Goal: Information Seeking & Learning: Find specific fact

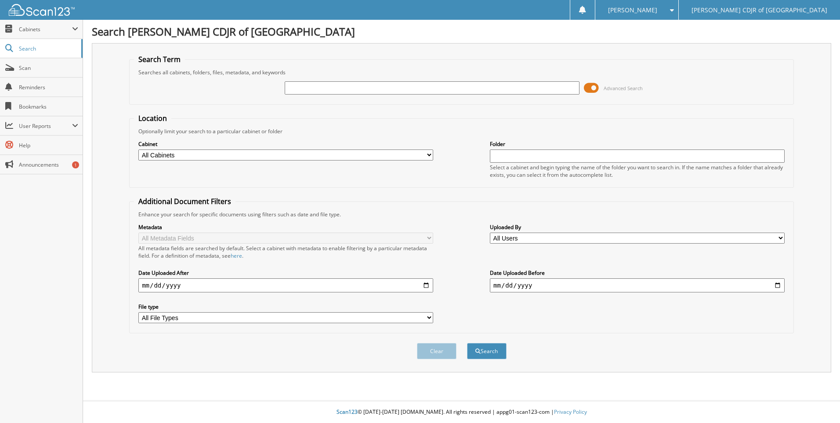
click at [311, 86] on input "text" at bounding box center [432, 87] width 295 height 13
type input "57987"
click at [467, 343] on button "Search" at bounding box center [487, 351] width 40 height 16
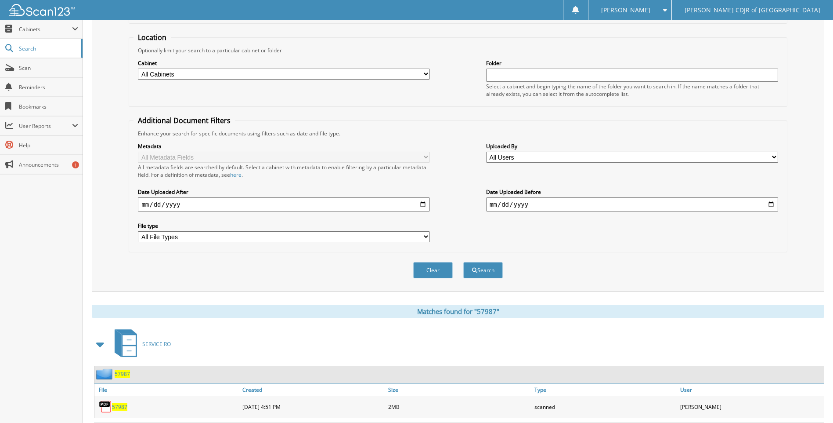
scroll to position [159, 0]
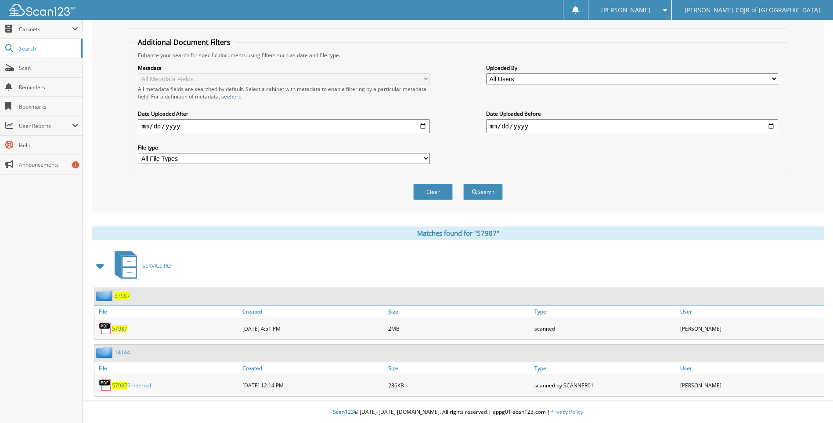
click at [113, 330] on span "57987" at bounding box center [119, 328] width 15 height 7
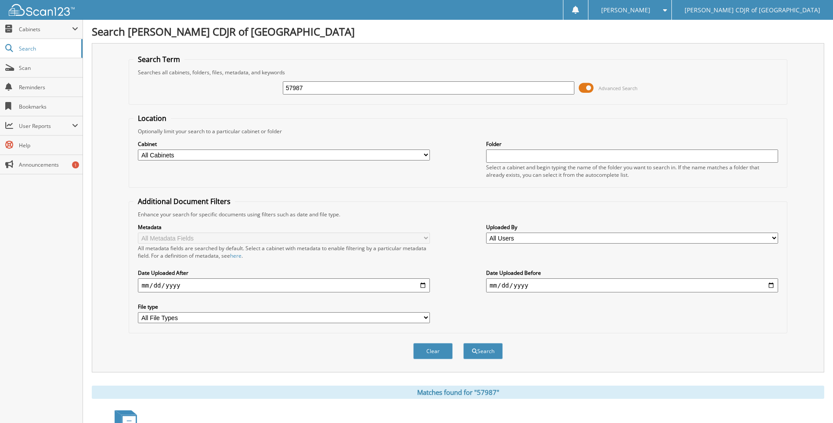
click at [320, 89] on input "57987" at bounding box center [429, 87] width 292 height 13
type input "5"
type input "60469"
click at [463, 343] on button "Search" at bounding box center [483, 351] width 40 height 16
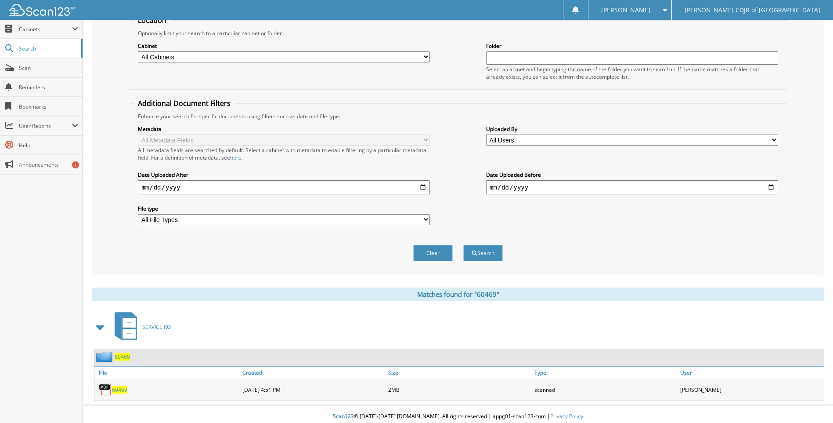
scroll to position [103, 0]
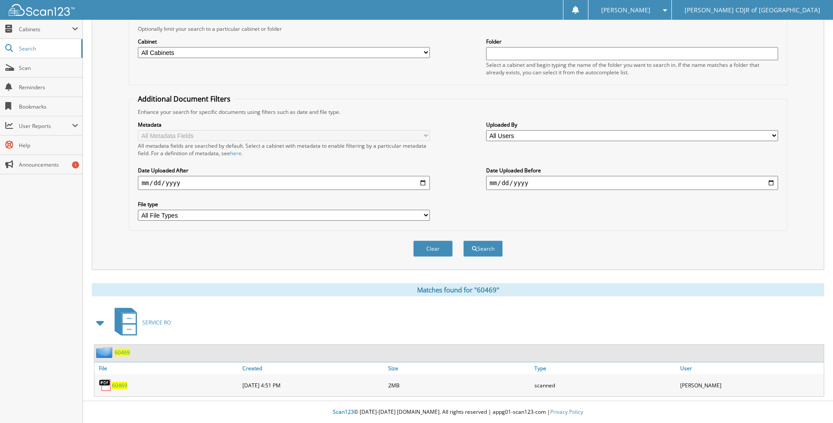
click at [119, 384] on span "60469" at bounding box center [119, 384] width 15 height 7
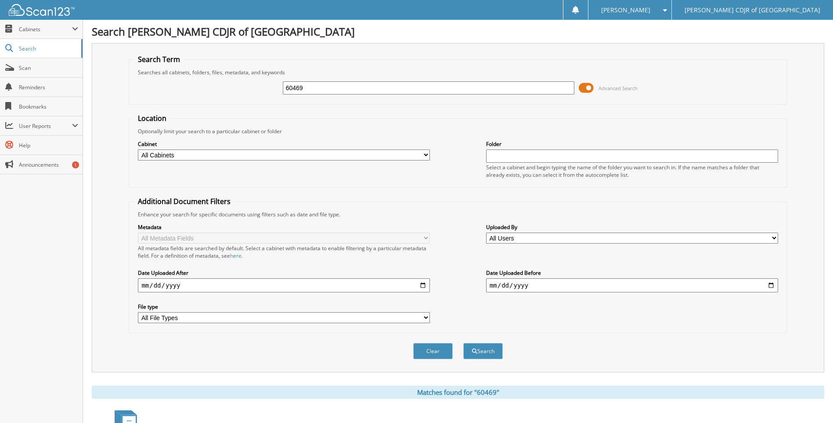
click at [314, 90] on input "60469" at bounding box center [429, 87] width 292 height 13
type input "6"
type input "61846"
click at [463, 343] on button "Search" at bounding box center [483, 351] width 40 height 16
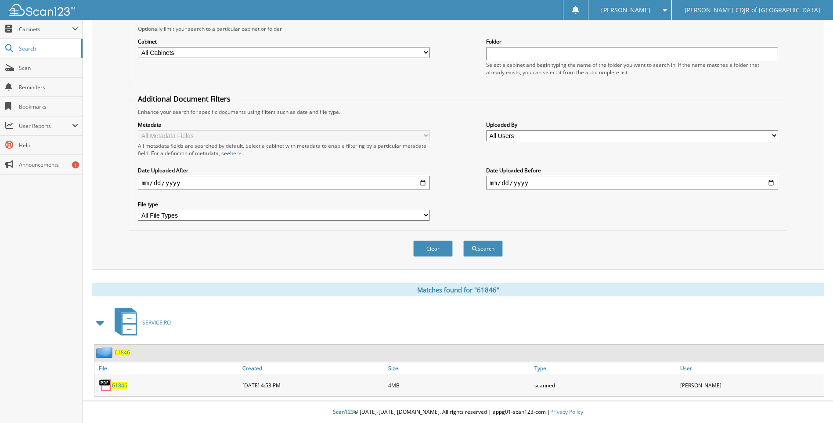
click at [122, 388] on span "61846" at bounding box center [119, 384] width 15 height 7
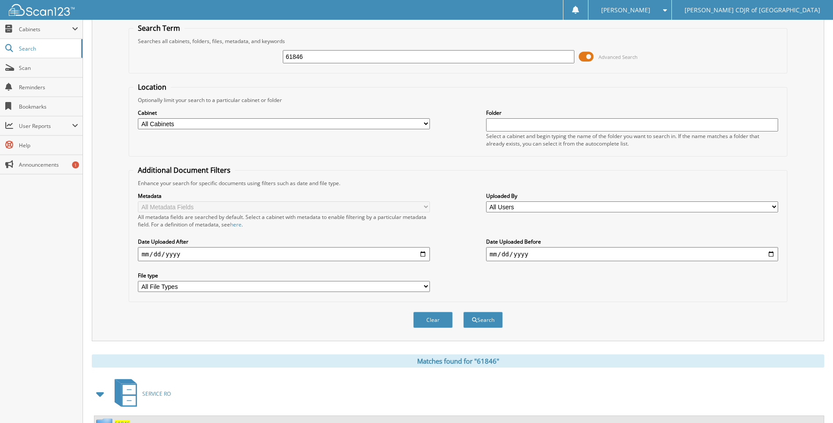
scroll to position [0, 0]
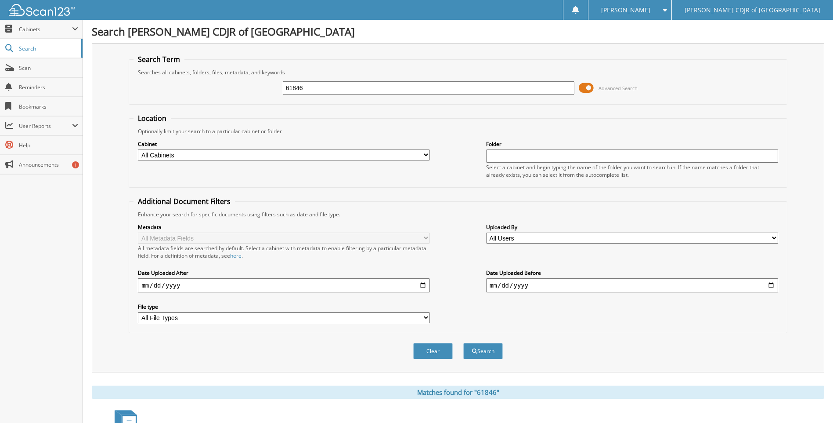
click at [321, 91] on input "61846" at bounding box center [429, 87] width 292 height 13
type input "6"
type input "82721"
click at [463, 343] on button "Search" at bounding box center [483, 351] width 40 height 16
click at [329, 87] on input "82721" at bounding box center [429, 87] width 292 height 13
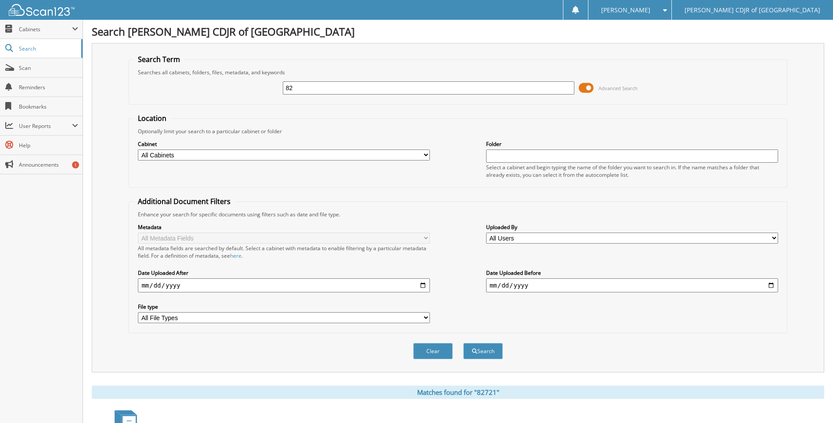
type input "8"
type input "62721"
click at [463, 343] on button "Search" at bounding box center [483, 351] width 40 height 16
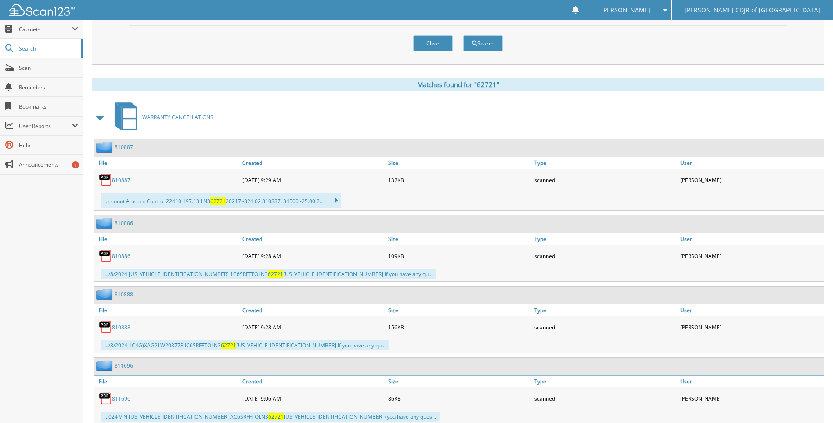
scroll to position [431, 0]
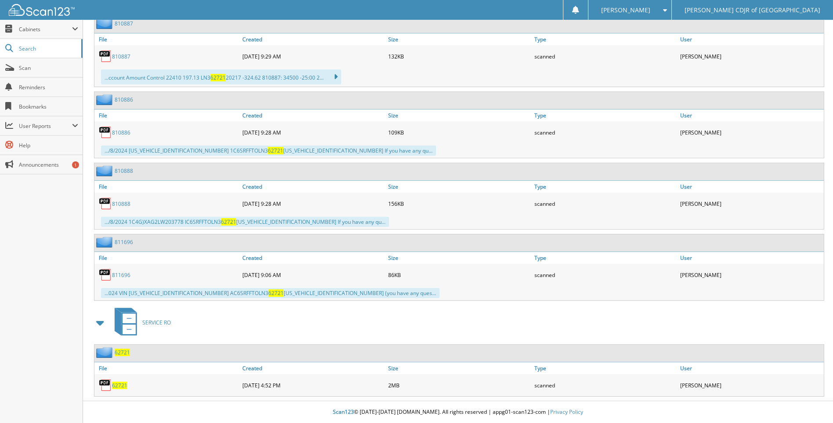
click at [120, 387] on span "62721" at bounding box center [119, 384] width 15 height 7
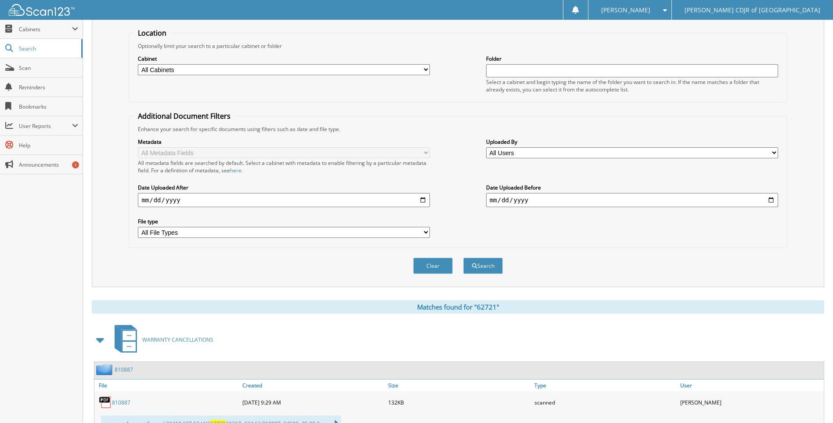
scroll to position [0, 0]
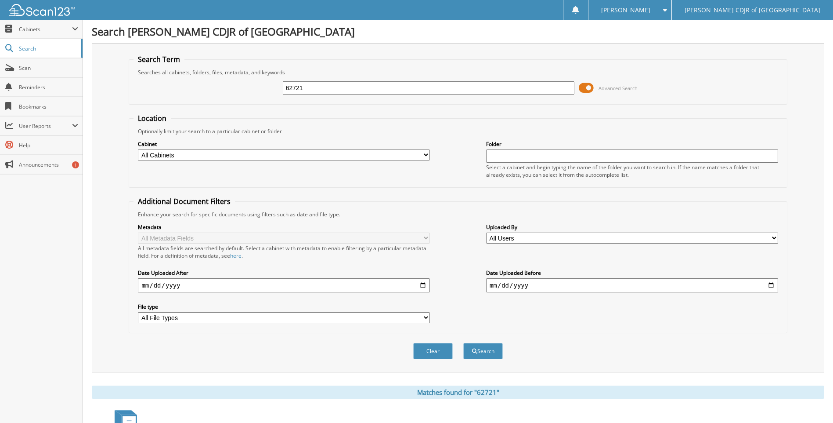
click at [318, 86] on input "62721" at bounding box center [429, 87] width 292 height 13
type input "6"
type input "63561"
click at [463, 343] on button "Search" at bounding box center [483, 351] width 40 height 16
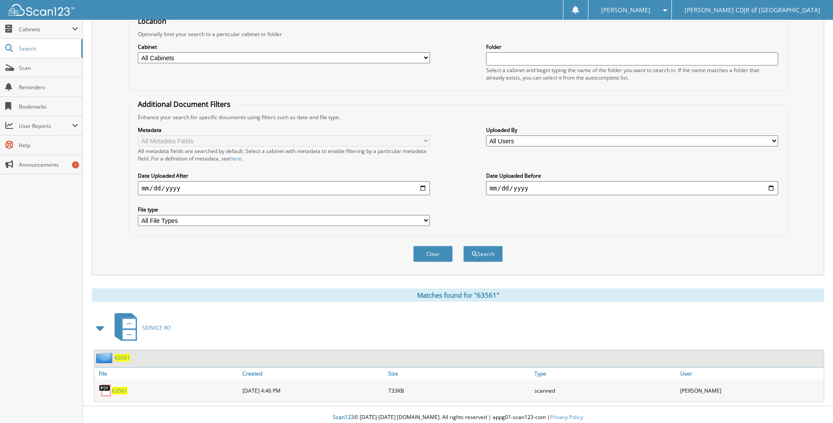
scroll to position [103, 0]
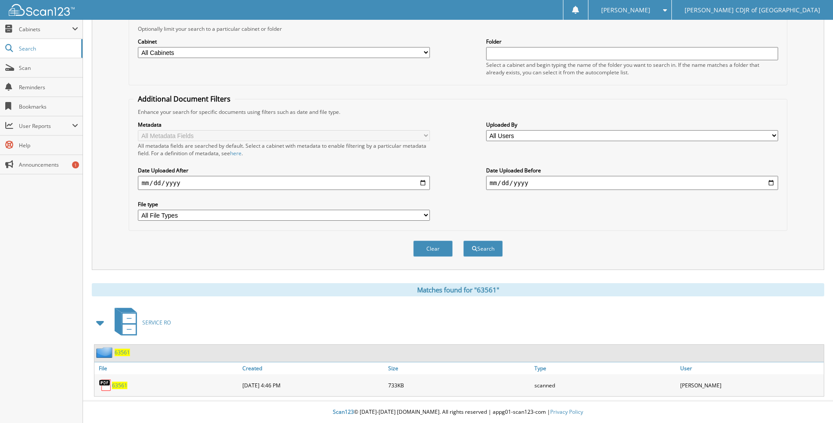
click at [123, 384] on span "63561" at bounding box center [119, 384] width 15 height 7
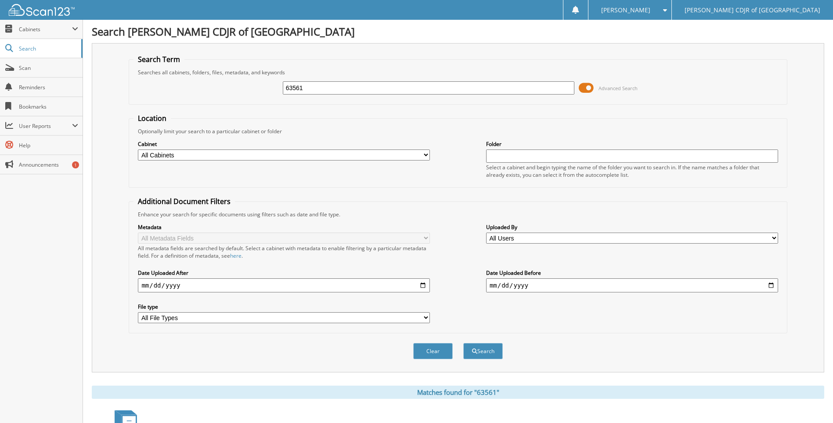
click at [311, 83] on input "63561" at bounding box center [429, 87] width 292 height 13
drag, startPoint x: 311, startPoint y: 83, endPoint x: 311, endPoint y: 88, distance: 4.4
click at [311, 85] on input "63561" at bounding box center [429, 87] width 292 height 13
type input "6"
type input "63562"
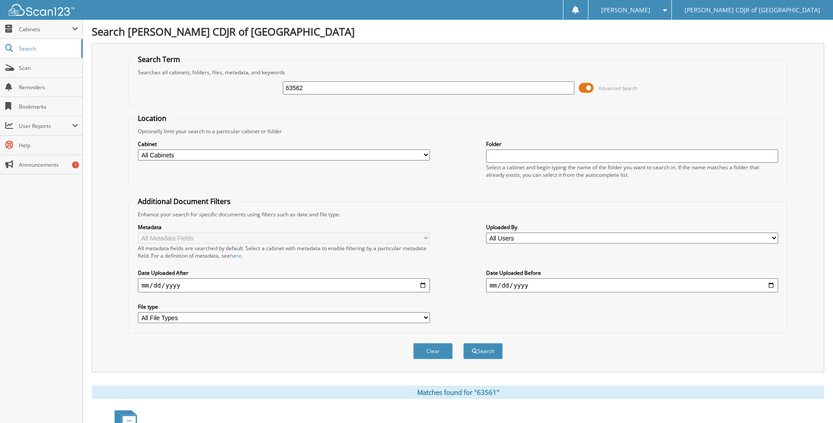
click at [463, 343] on button "Search" at bounding box center [483, 351] width 40 height 16
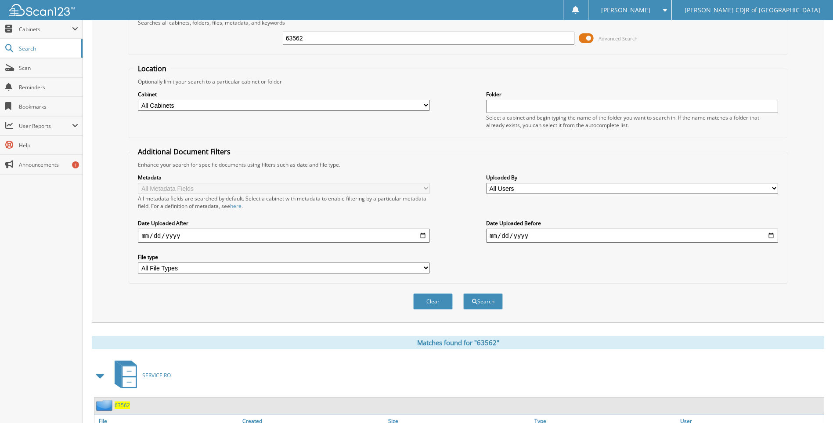
scroll to position [103, 0]
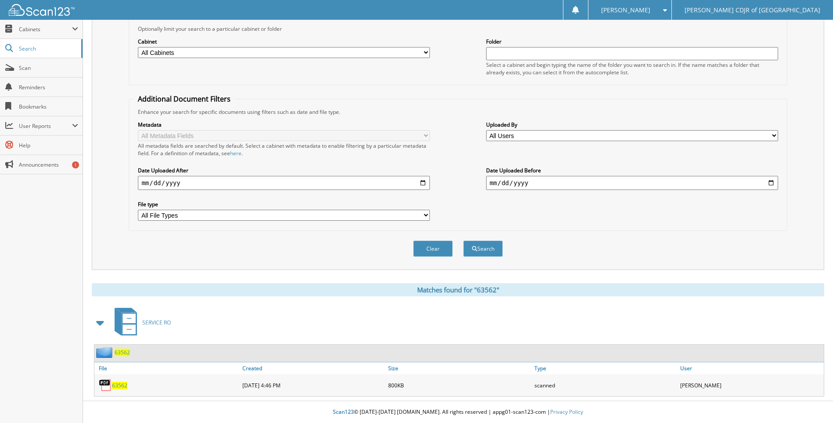
click at [123, 383] on span "63562" at bounding box center [119, 384] width 15 height 7
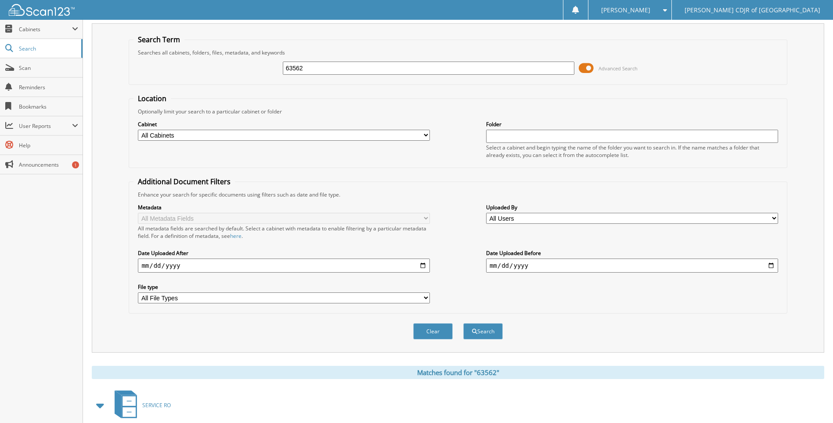
scroll to position [0, 0]
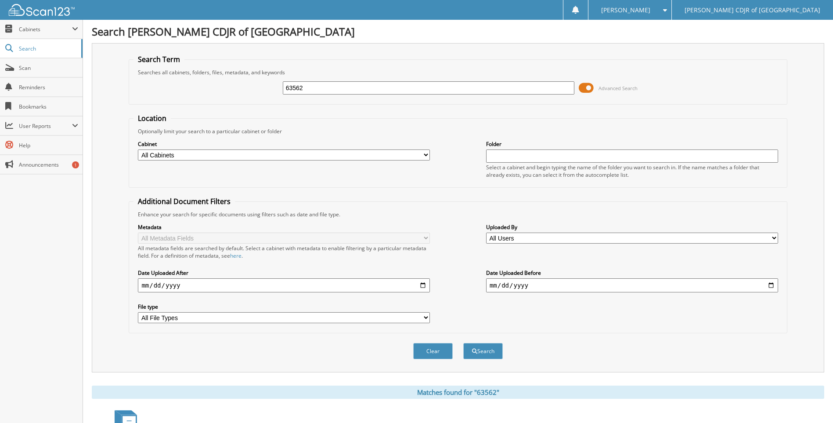
click at [309, 84] on input "63562" at bounding box center [429, 87] width 292 height 13
type input "6"
type input "63565"
click at [463, 343] on button "Search" at bounding box center [483, 351] width 40 height 16
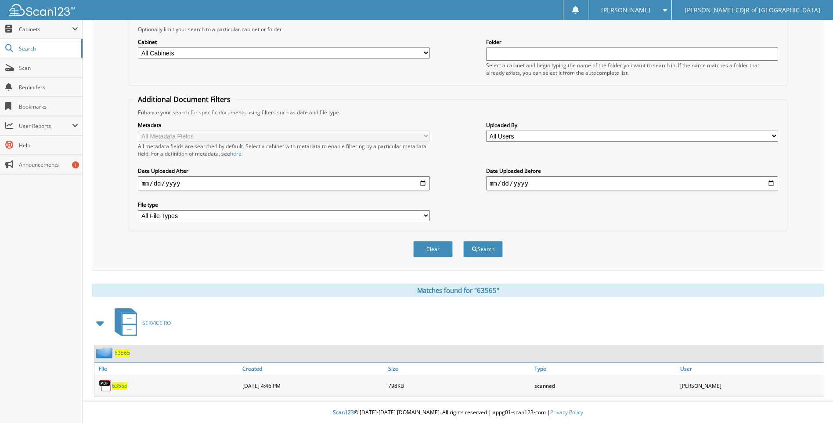
scroll to position [103, 0]
click at [122, 388] on span "63565" at bounding box center [119, 384] width 15 height 7
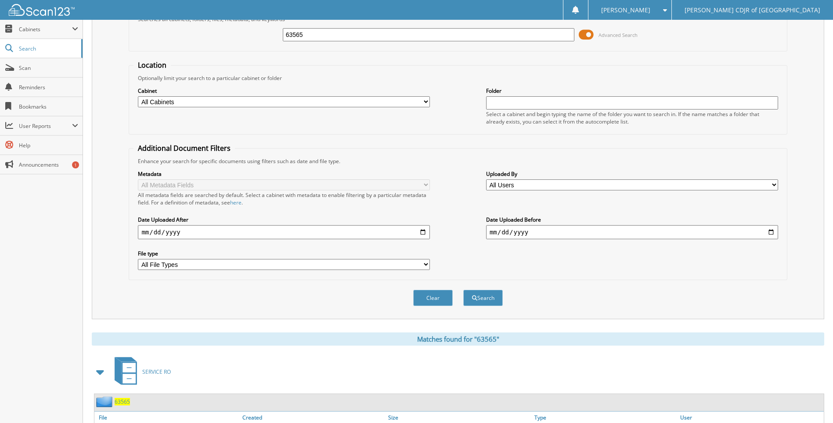
scroll to position [0, 0]
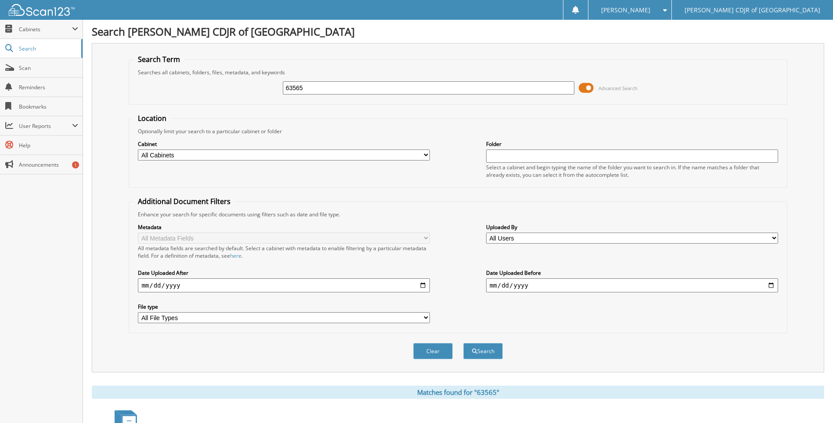
click at [308, 90] on input "63565" at bounding box center [429, 87] width 292 height 13
type input "6"
type input "63735"
click at [463, 343] on button "Search" at bounding box center [483, 351] width 40 height 16
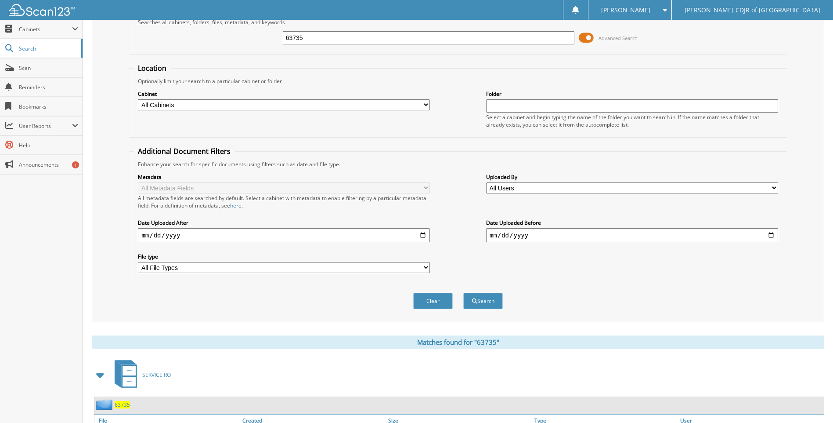
scroll to position [103, 0]
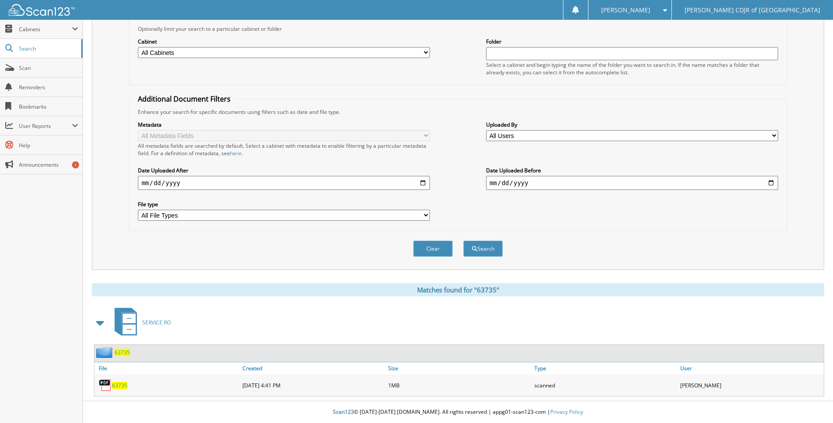
click at [121, 385] on span "63735" at bounding box center [119, 384] width 15 height 7
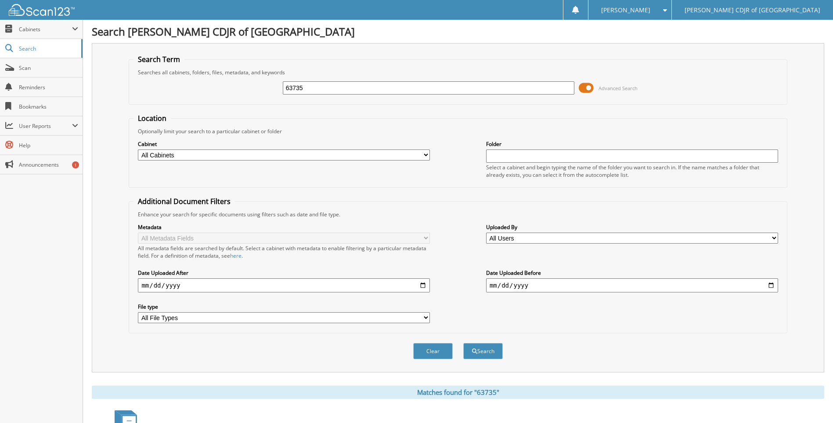
click at [407, 91] on input "63735" at bounding box center [429, 87] width 292 height 13
type input "6"
type input "63936"
click at [463, 343] on button "Search" at bounding box center [483, 351] width 40 height 16
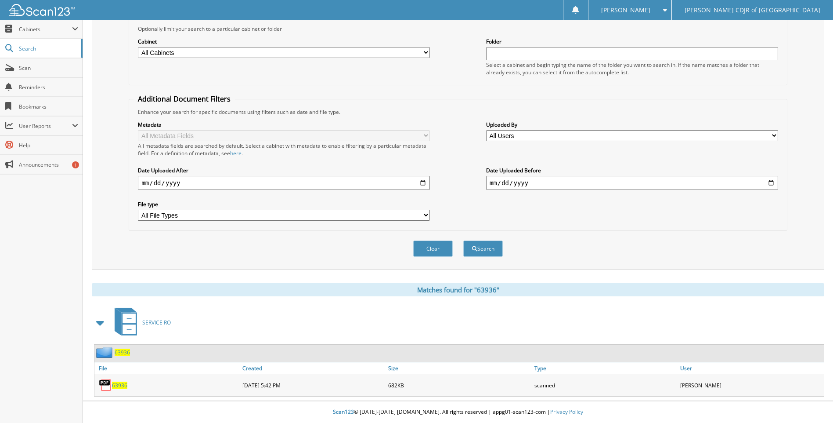
click at [123, 388] on span "63936" at bounding box center [119, 384] width 15 height 7
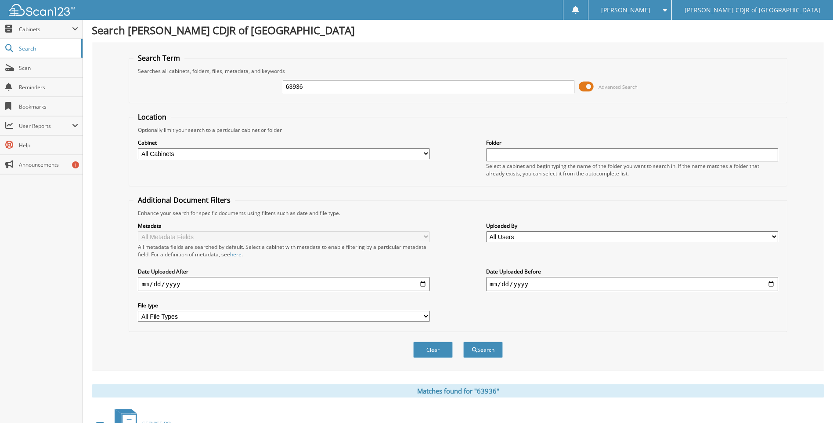
scroll to position [0, 0]
click at [308, 90] on input "63936" at bounding box center [429, 87] width 292 height 13
type input "6"
type input "63940"
click at [463, 343] on button "Search" at bounding box center [483, 351] width 40 height 16
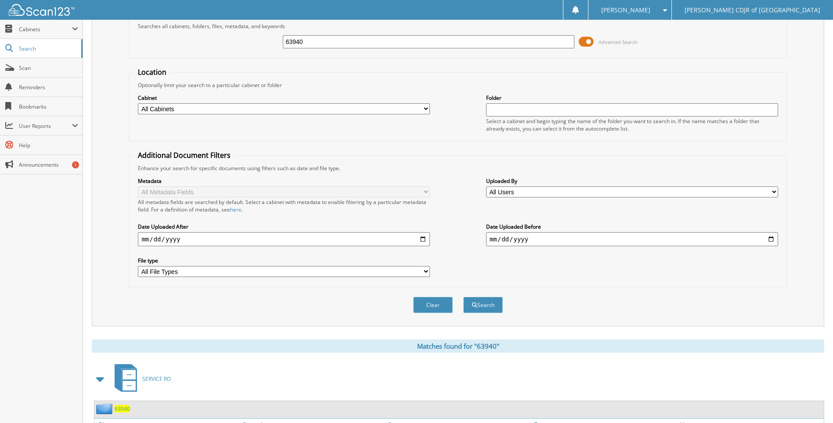
scroll to position [103, 0]
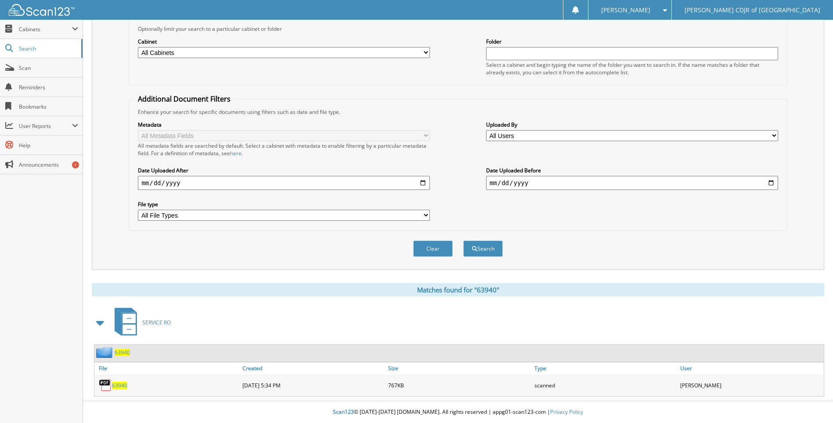
click at [113, 384] on span "63940" at bounding box center [119, 384] width 15 height 7
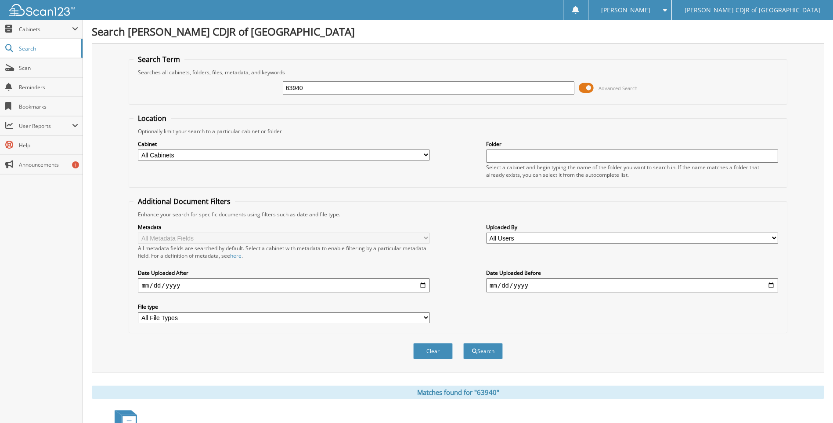
click at [320, 87] on input "63940" at bounding box center [429, 87] width 292 height 13
type input "6"
type input "63941"
click at [463, 343] on button "Search" at bounding box center [483, 351] width 40 height 16
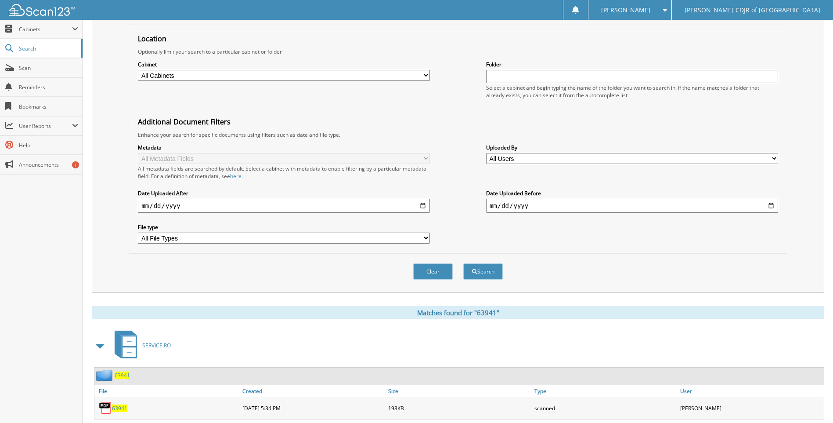
scroll to position [103, 0]
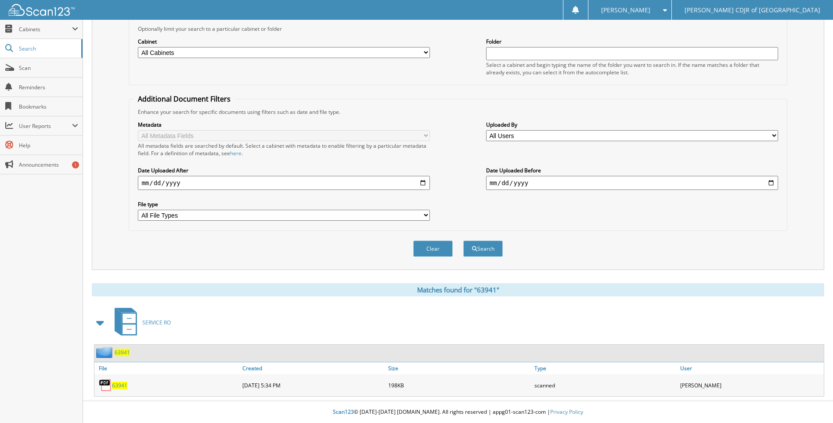
click at [122, 385] on span "63941" at bounding box center [119, 384] width 15 height 7
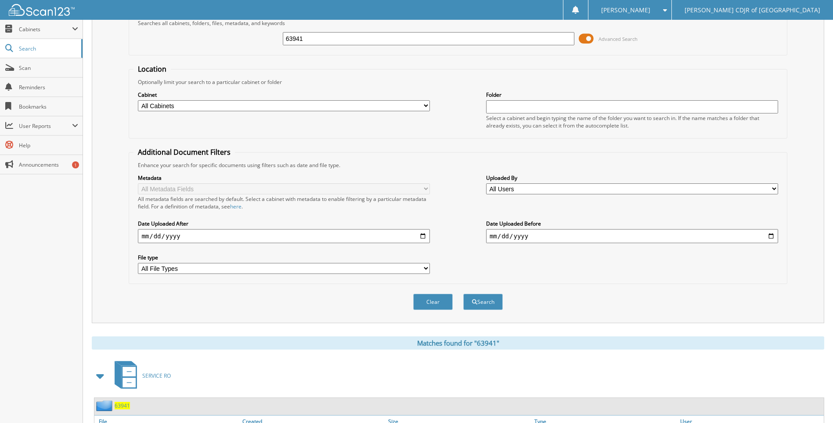
scroll to position [0, 0]
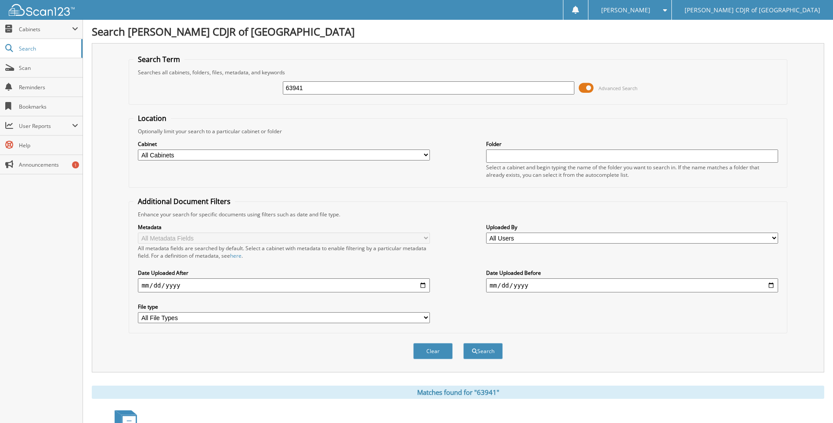
click at [311, 90] on input "63941" at bounding box center [429, 87] width 292 height 13
type input "6"
type input "64002"
click at [463, 343] on button "Search" at bounding box center [483, 351] width 40 height 16
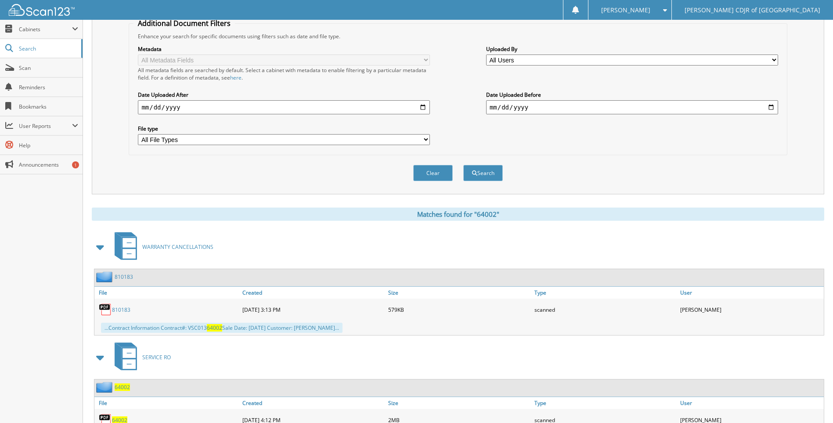
scroll to position [213, 0]
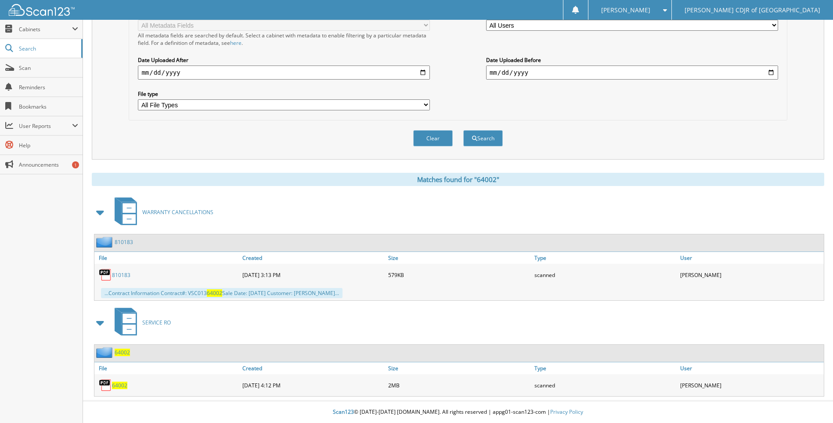
click at [123, 383] on span "64002" at bounding box center [119, 384] width 15 height 7
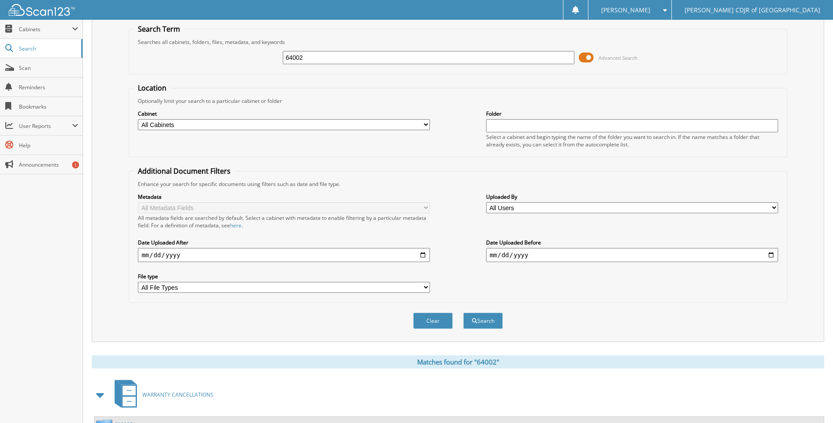
scroll to position [0, 0]
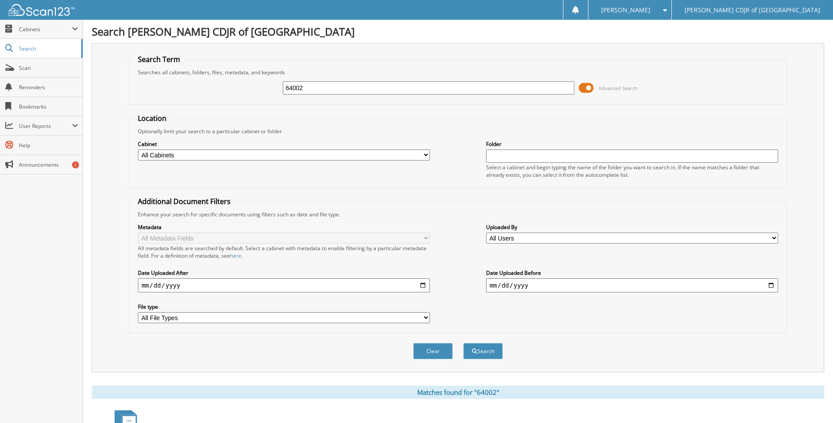
click at [309, 91] on input "64002" at bounding box center [429, 87] width 292 height 13
type input "6"
type input "64048"
click at [463, 343] on button "Search" at bounding box center [483, 351] width 40 height 16
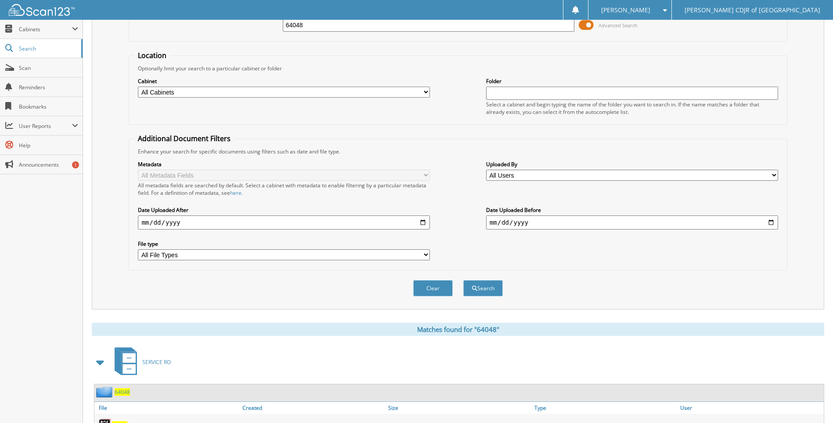
scroll to position [103, 0]
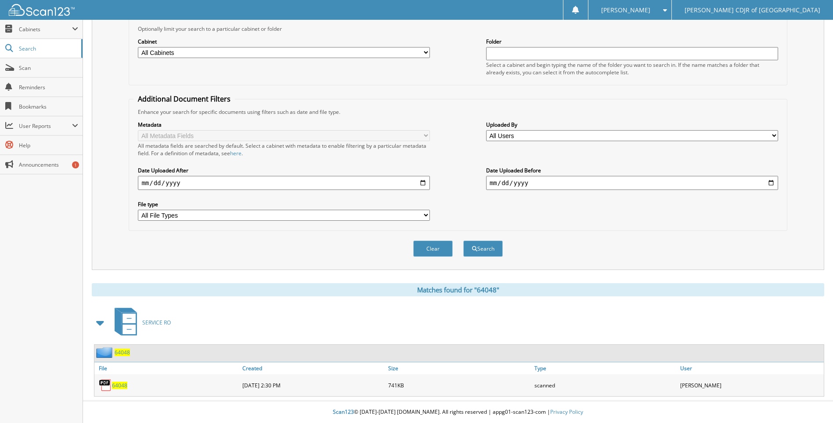
click at [119, 383] on span "64048" at bounding box center [119, 384] width 15 height 7
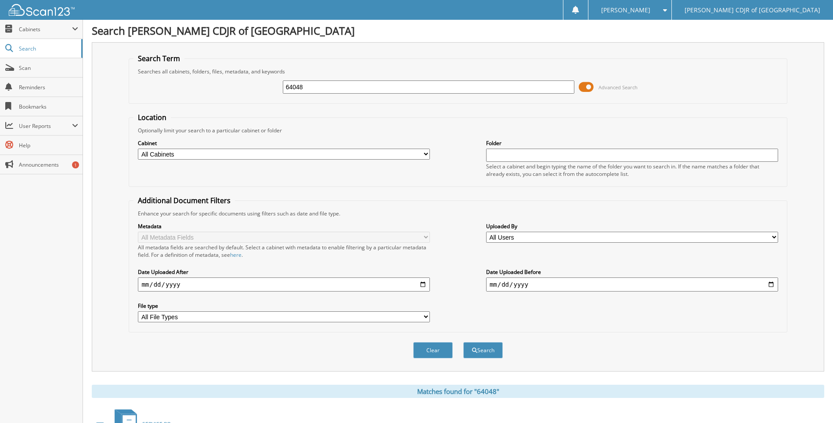
scroll to position [0, 0]
click at [25, 69] on span "Scan" at bounding box center [48, 67] width 59 height 7
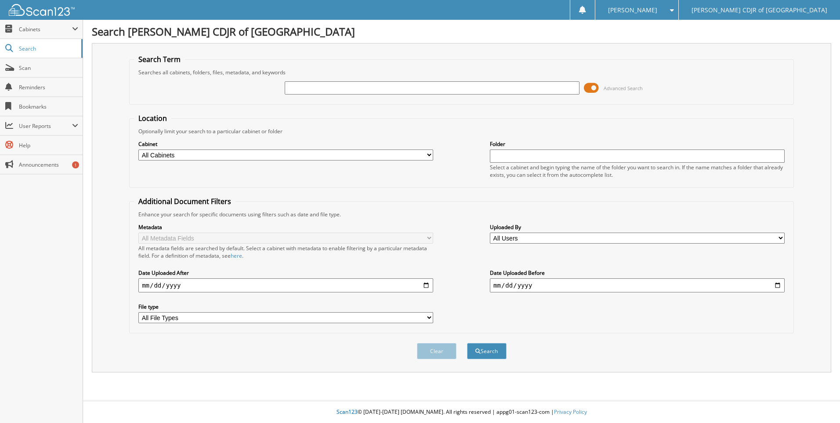
click at [325, 88] on input "text" at bounding box center [432, 87] width 295 height 13
type input "64050"
click at [467, 343] on button "Search" at bounding box center [487, 351] width 40 height 16
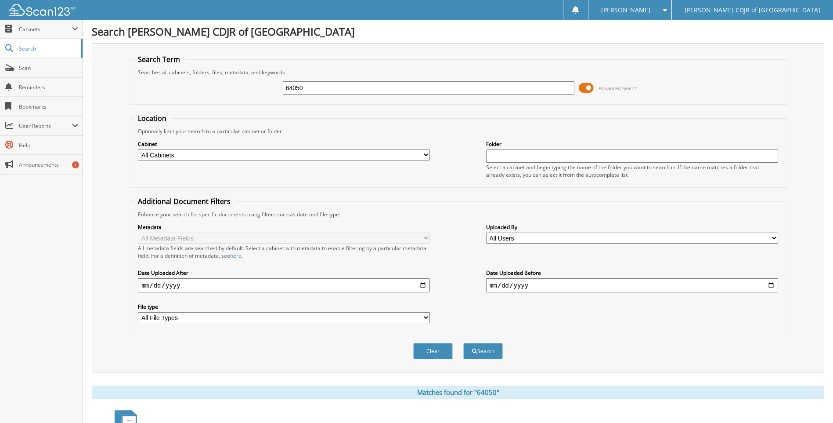
scroll to position [103, 0]
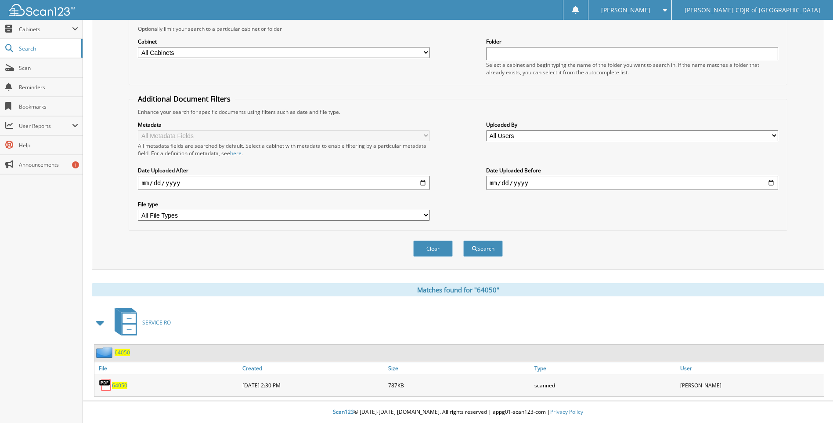
click at [123, 384] on span "64050" at bounding box center [119, 384] width 15 height 7
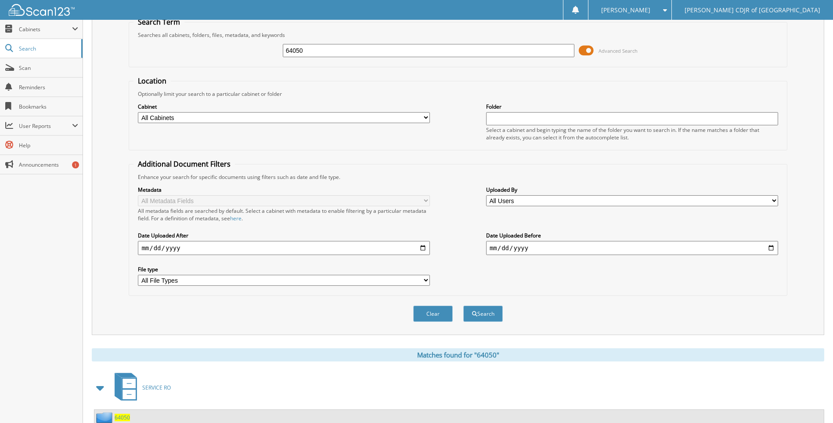
scroll to position [0, 0]
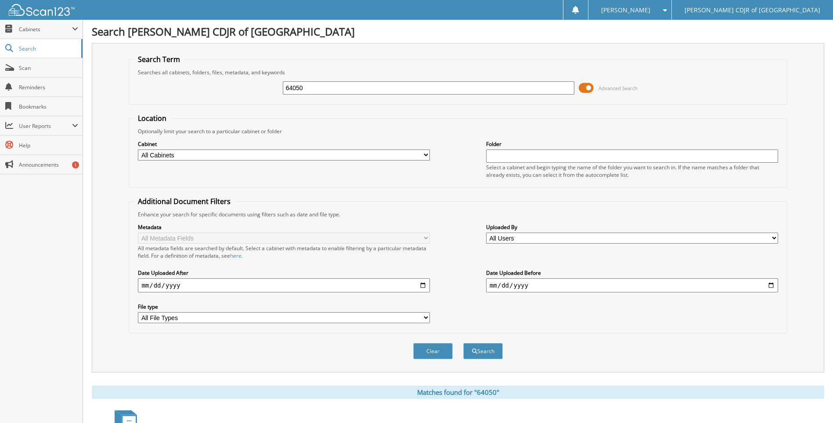
click at [318, 86] on input "64050" at bounding box center [429, 87] width 292 height 13
type input "6"
type input "64053"
click at [463, 343] on button "Search" at bounding box center [483, 351] width 40 height 16
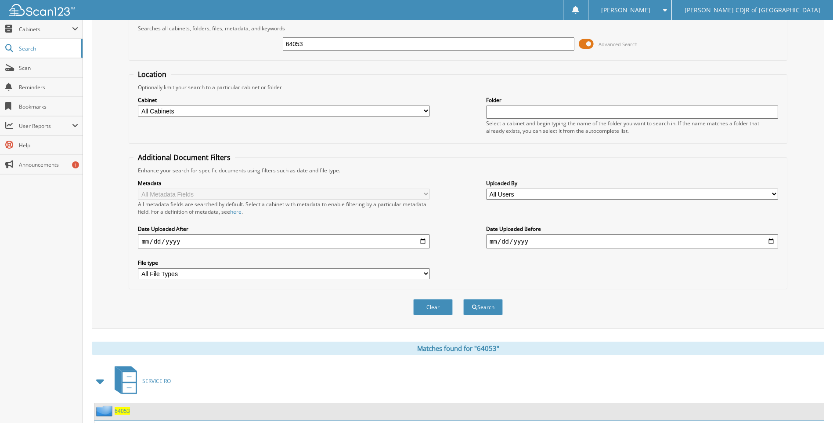
scroll to position [103, 0]
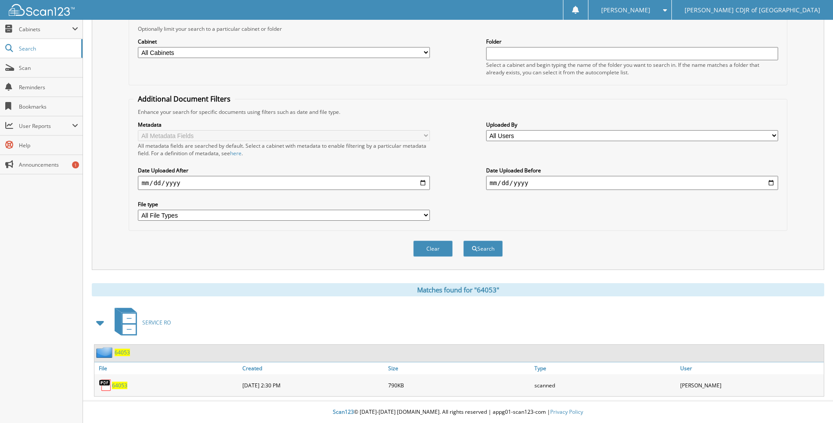
click at [119, 383] on span "64053" at bounding box center [119, 384] width 15 height 7
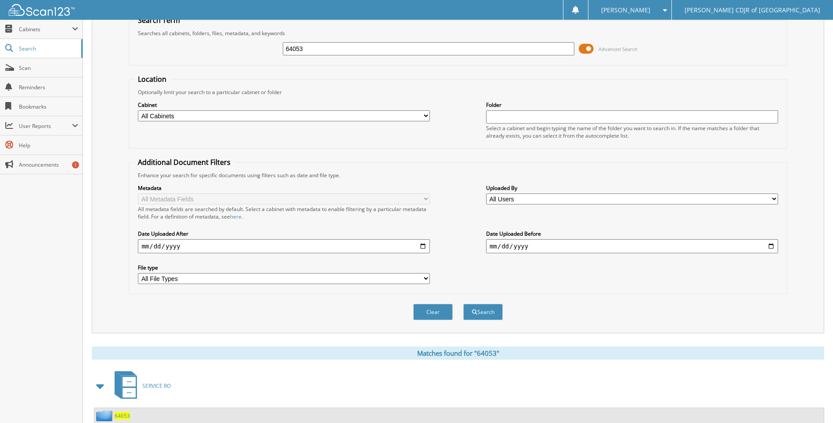
scroll to position [0, 0]
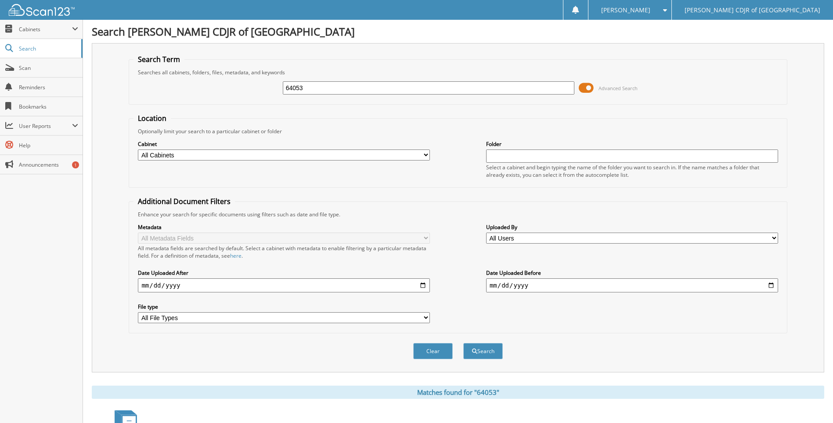
click at [315, 90] on input "64053" at bounding box center [429, 87] width 292 height 13
type input "6"
type input "54054"
click at [463, 343] on button "Search" at bounding box center [483, 351] width 40 height 16
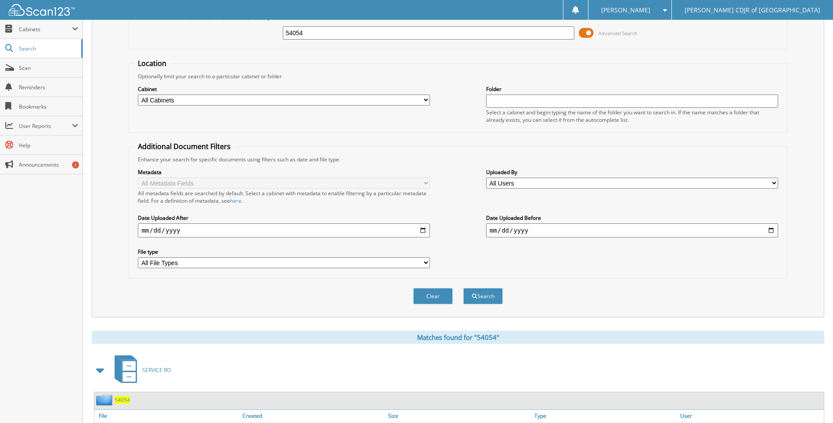
scroll to position [103, 0]
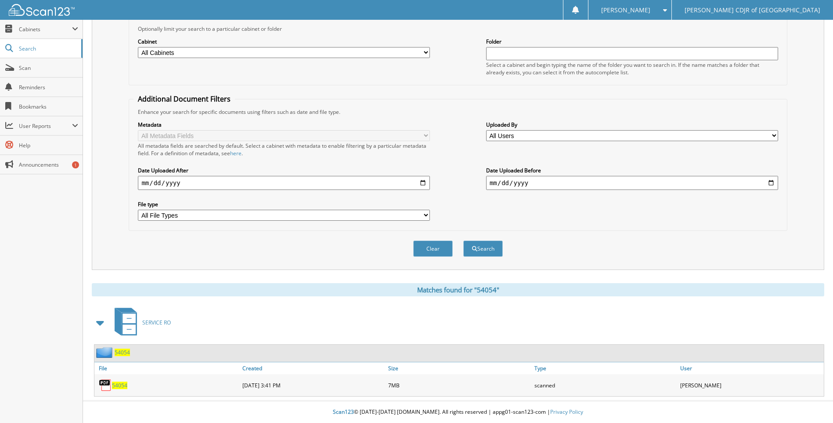
click at [118, 385] on span "54054" at bounding box center [119, 384] width 15 height 7
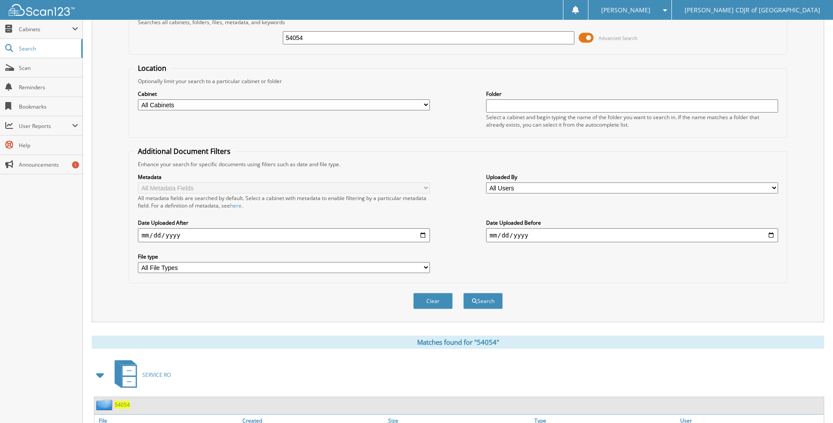
scroll to position [0, 0]
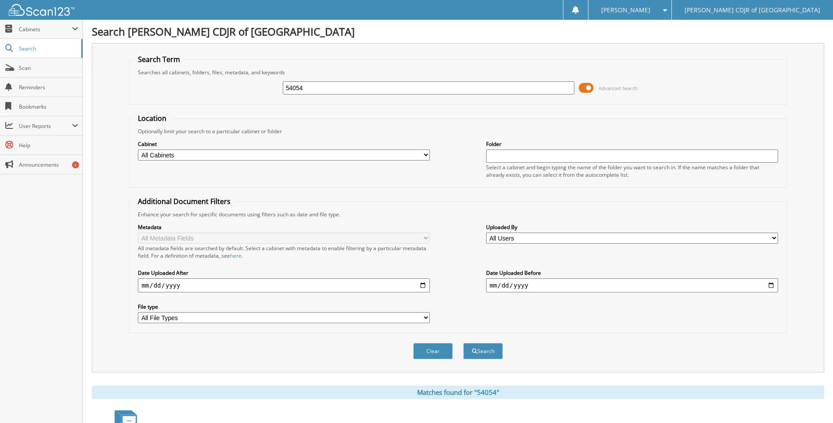
click at [334, 90] on input "54054" at bounding box center [429, 87] width 292 height 13
type input "5"
type input "64054"
click at [463, 343] on button "Search" at bounding box center [483, 351] width 40 height 16
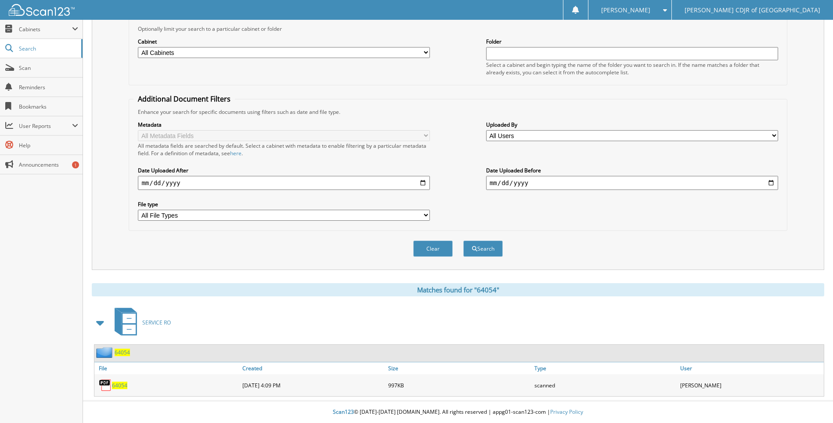
click at [117, 383] on span "64054" at bounding box center [119, 384] width 15 height 7
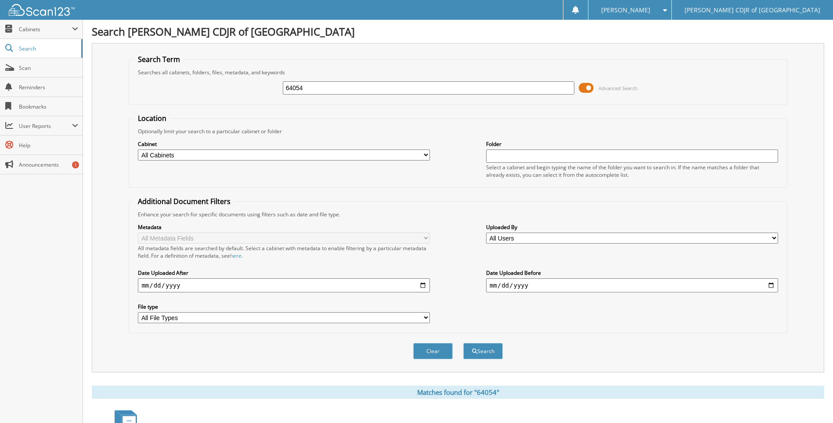
click at [316, 91] on input "64054" at bounding box center [429, 87] width 292 height 13
type input "6"
type input "64055"
click at [463, 343] on button "Search" at bounding box center [483, 351] width 40 height 16
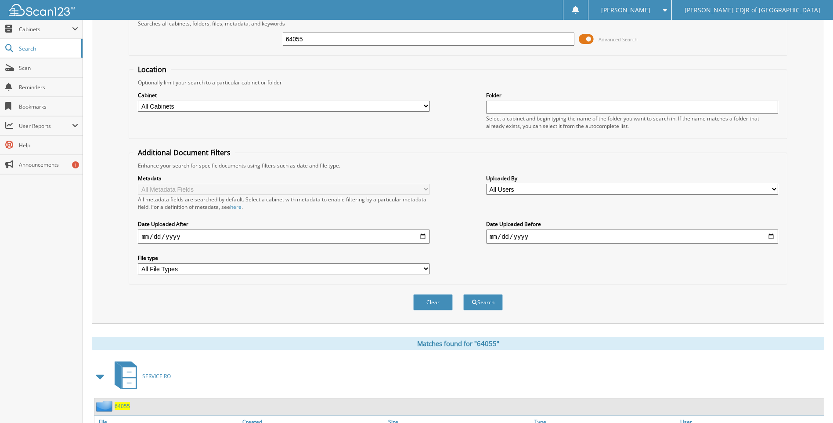
scroll to position [103, 0]
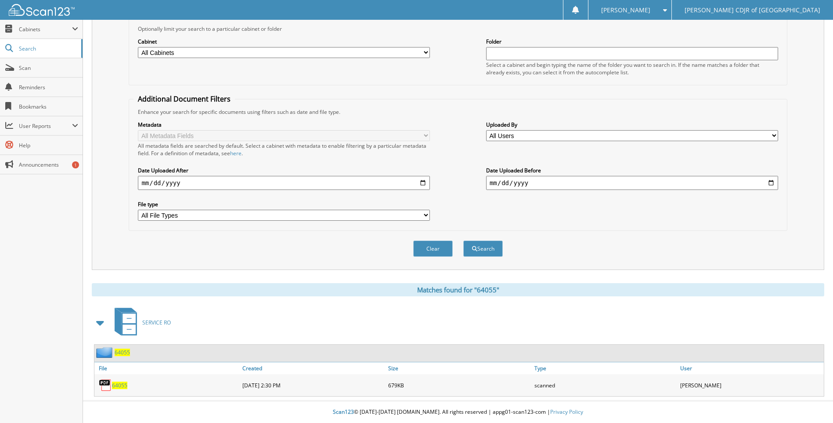
click at [114, 387] on span "64055" at bounding box center [119, 384] width 15 height 7
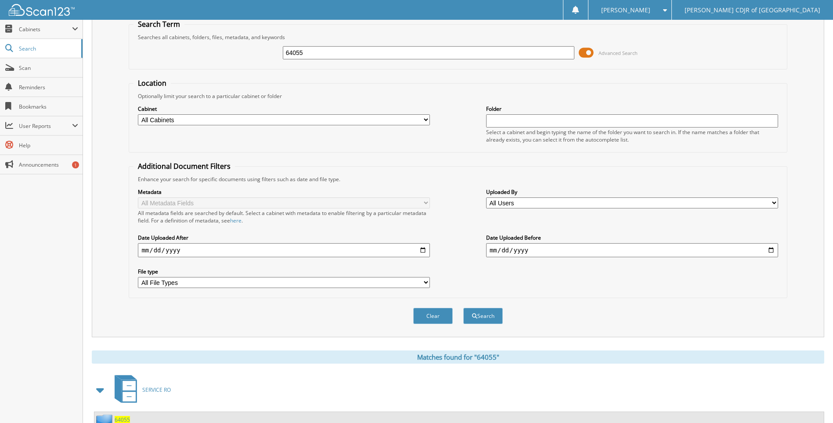
scroll to position [0, 0]
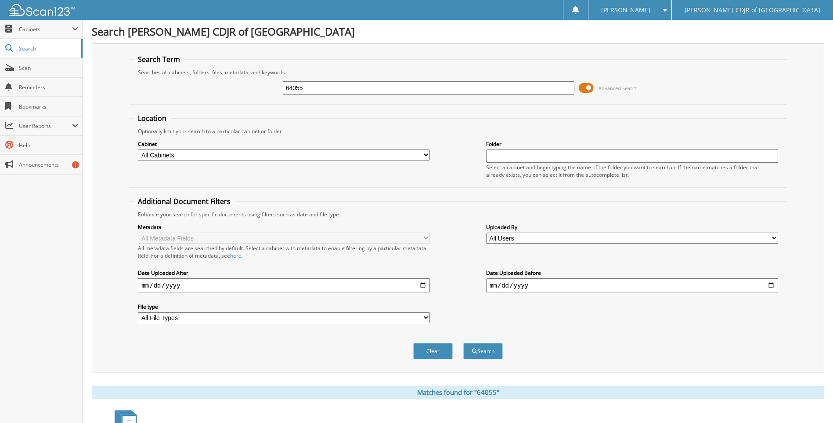
click at [321, 95] on div "64055 Advanced Search" at bounding box center [458, 88] width 649 height 24
click at [321, 93] on input "64055" at bounding box center [429, 87] width 292 height 13
type input "6"
type input "64056"
click at [463, 343] on button "Search" at bounding box center [483, 351] width 40 height 16
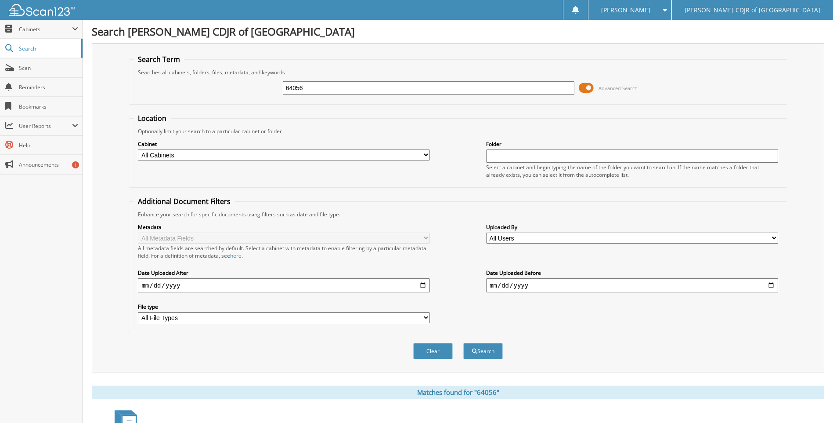
scroll to position [103, 0]
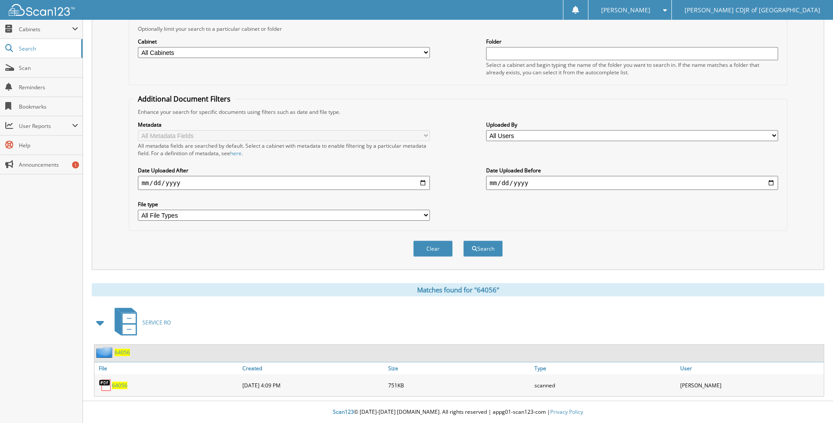
click at [121, 387] on span "64056" at bounding box center [119, 384] width 15 height 7
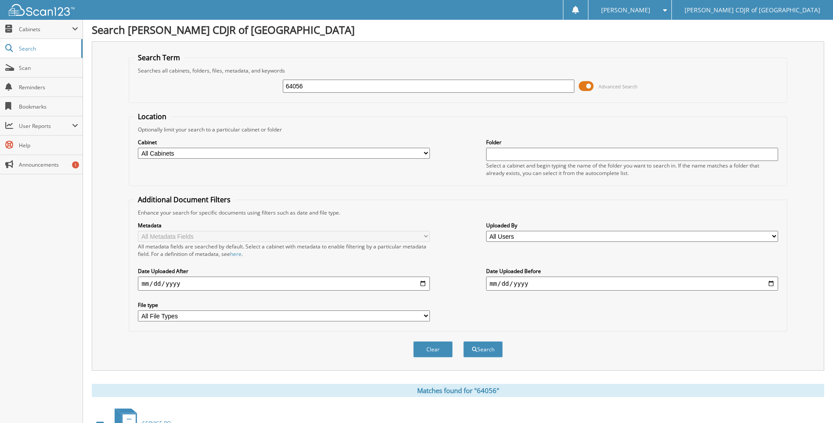
scroll to position [0, 0]
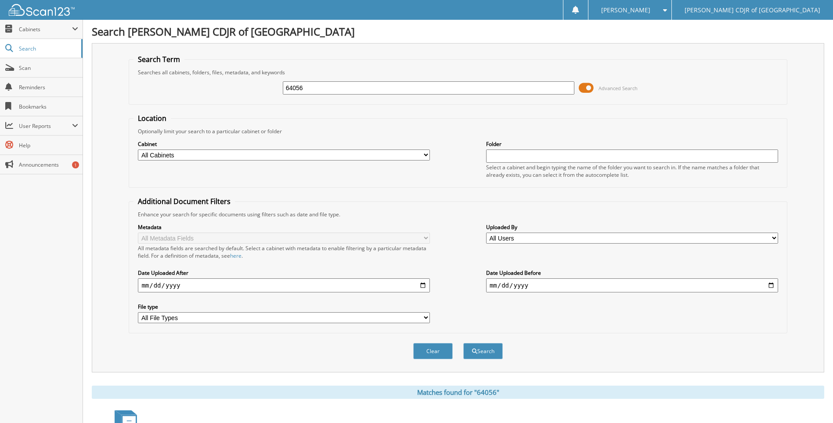
click at [325, 93] on input "64056" at bounding box center [429, 87] width 292 height 13
type input "6"
type input "64057"
click at [463, 343] on button "Search" at bounding box center [483, 351] width 40 height 16
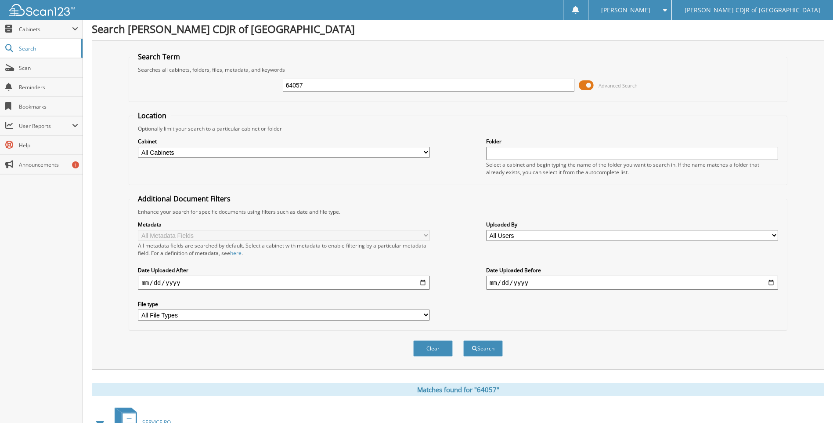
scroll to position [103, 0]
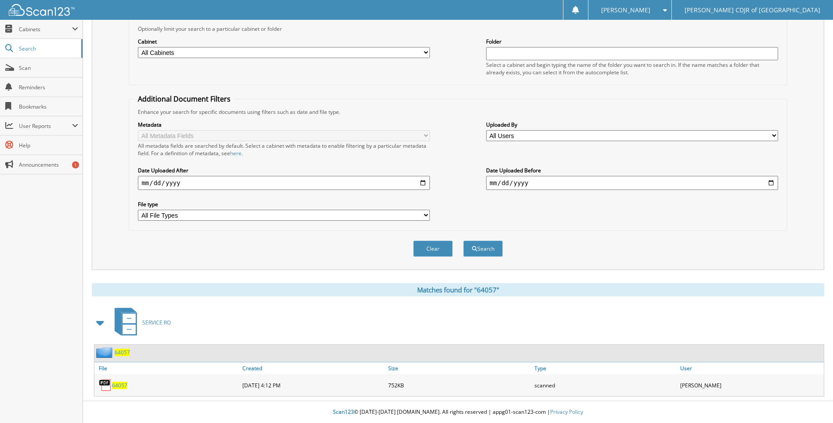
click at [122, 385] on span "64057" at bounding box center [119, 384] width 15 height 7
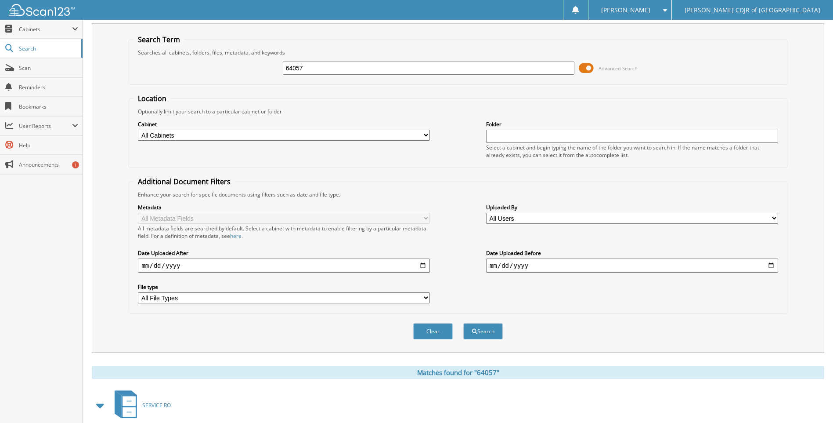
scroll to position [0, 0]
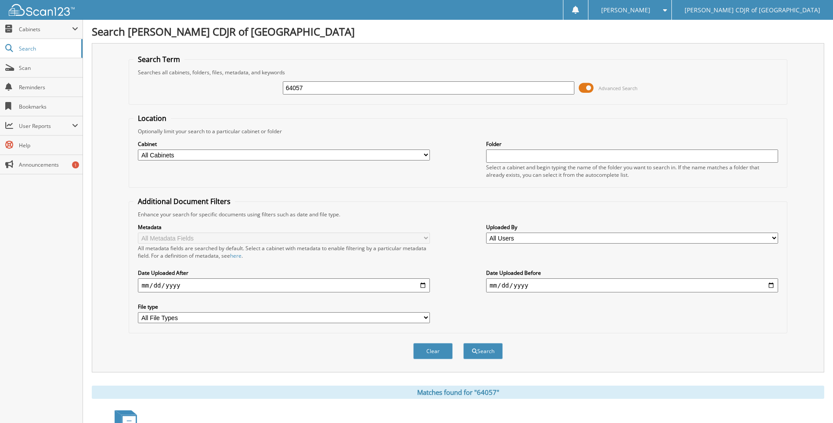
click at [322, 90] on input "64057" at bounding box center [429, 87] width 292 height 13
type input "6"
type input "64077"
click at [463, 343] on button "Search" at bounding box center [483, 351] width 40 height 16
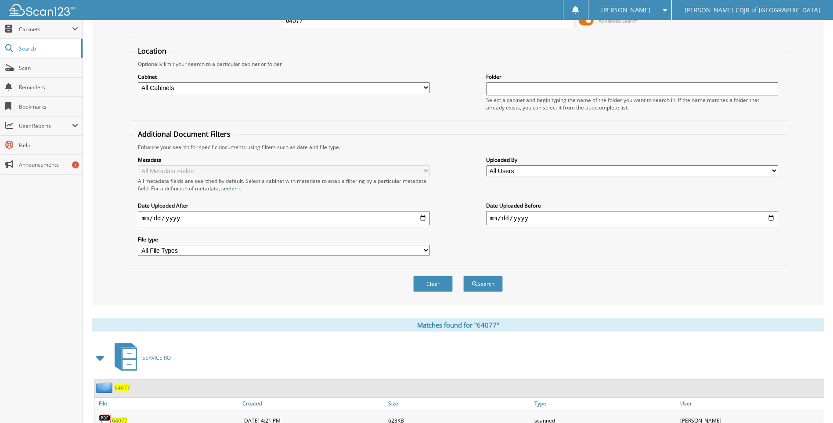
scroll to position [125, 0]
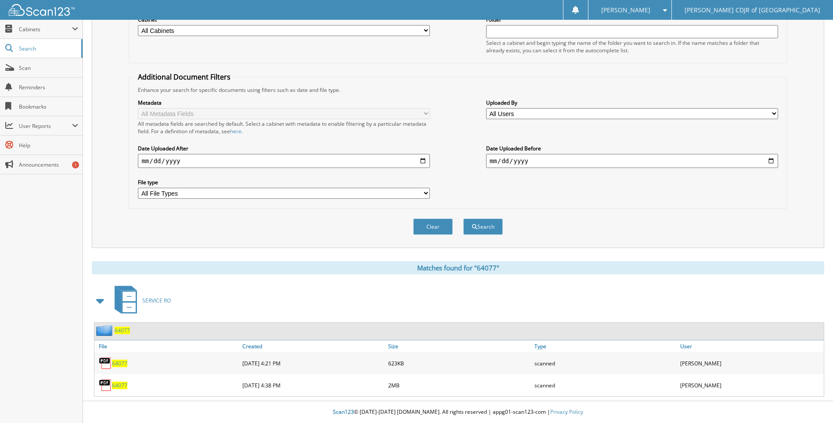
click at [120, 387] on span "64077" at bounding box center [119, 384] width 15 height 7
click at [116, 359] on link "64077" at bounding box center [119, 362] width 15 height 7
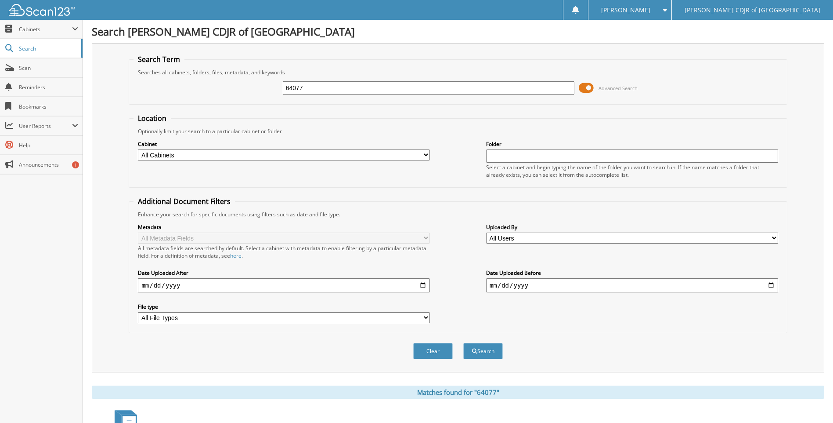
click at [330, 88] on input "64077" at bounding box center [429, 87] width 292 height 13
type input "6"
type input "64080"
click at [463, 343] on button "Search" at bounding box center [483, 351] width 40 height 16
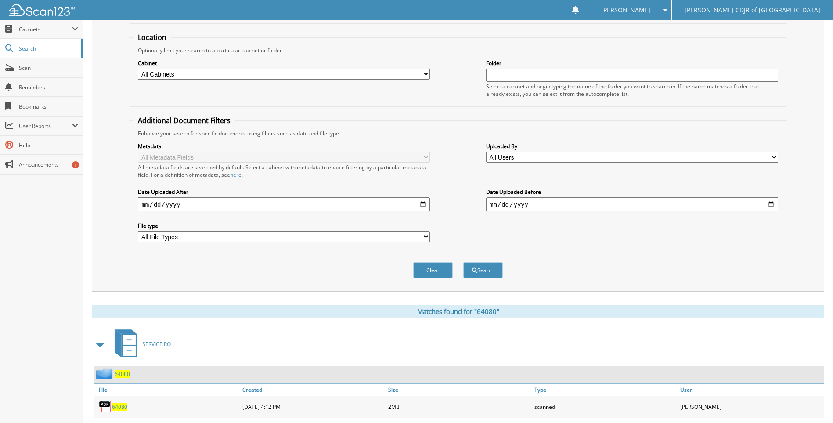
scroll to position [125, 0]
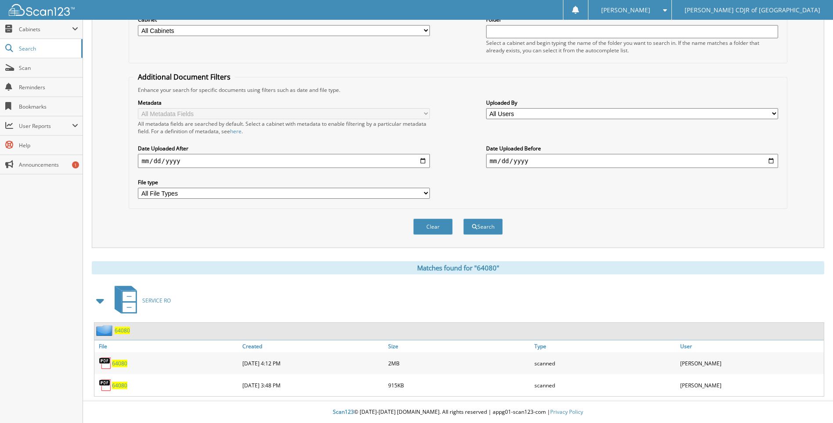
click at [122, 365] on span "64080" at bounding box center [119, 362] width 15 height 7
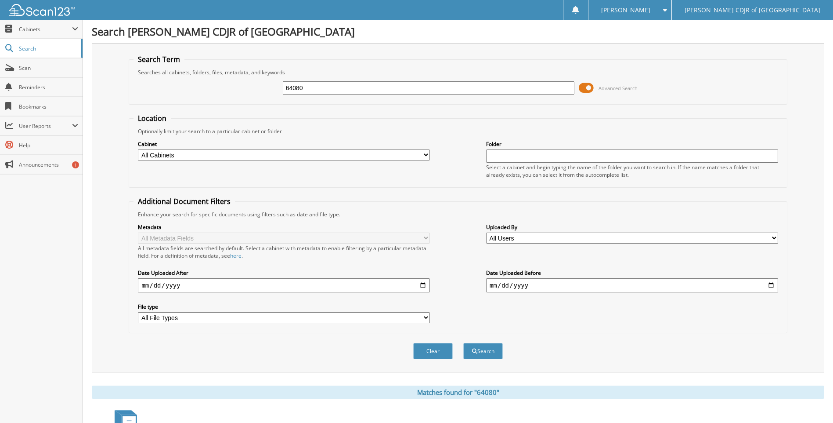
click at [317, 90] on input "64080" at bounding box center [429, 87] width 292 height 13
type input "6"
type input "64087"
click at [463, 343] on button "Search" at bounding box center [483, 351] width 40 height 16
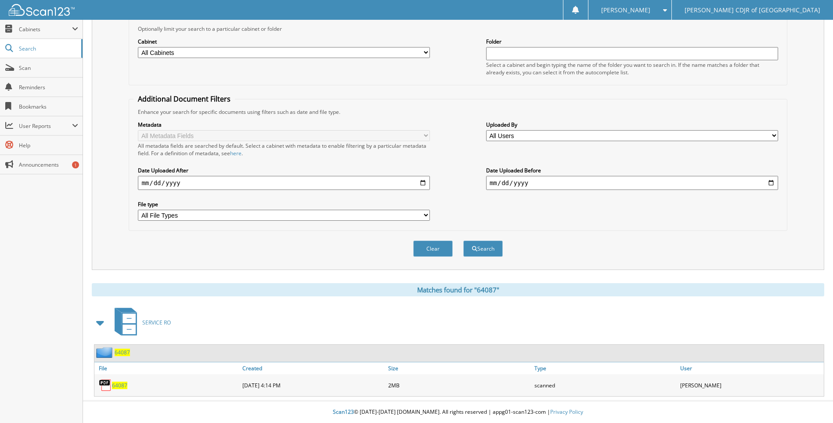
click at [125, 381] on link "64087" at bounding box center [119, 384] width 15 height 7
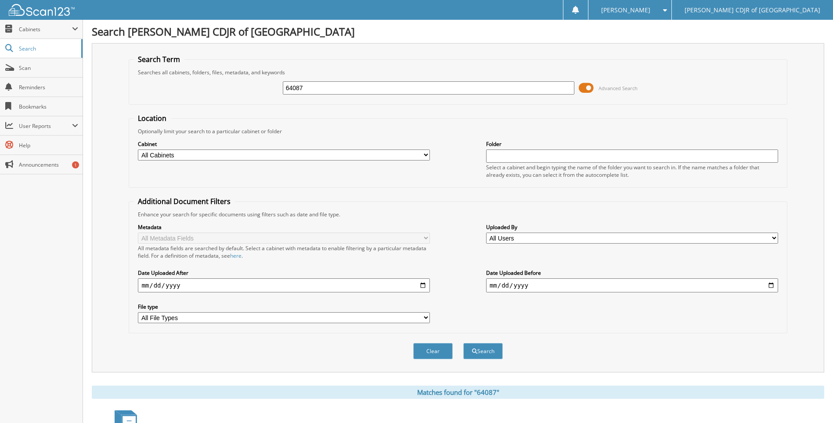
click at [317, 85] on input "64087" at bounding box center [429, 87] width 292 height 13
type input "6"
type input "64092"
click at [463, 343] on button "Search" at bounding box center [483, 351] width 40 height 16
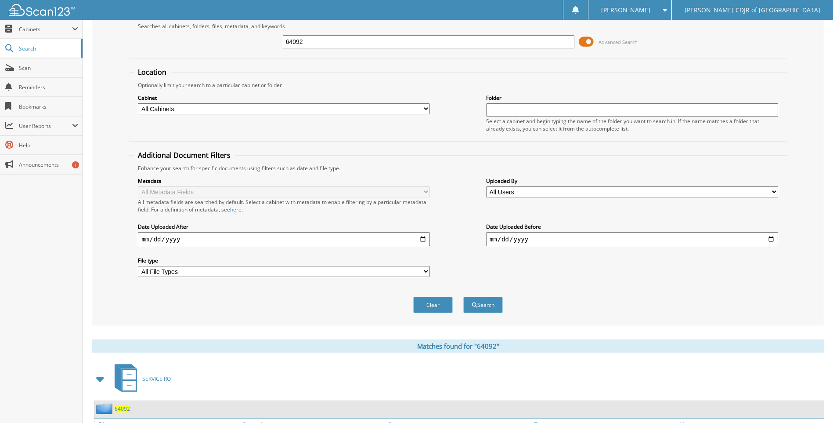
scroll to position [103, 0]
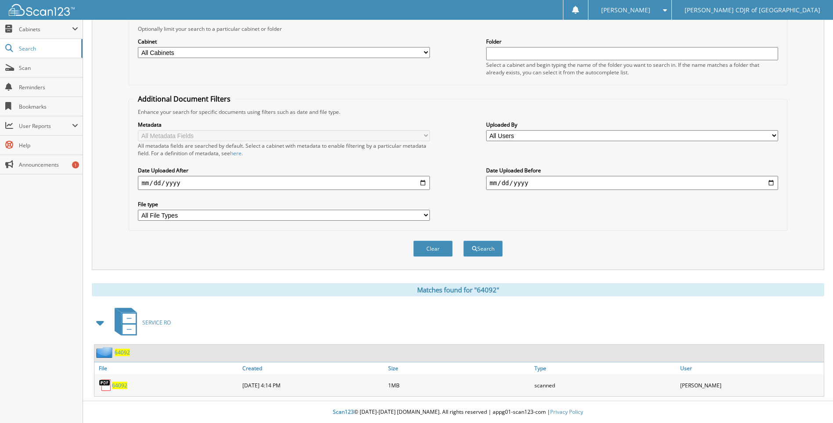
click at [122, 388] on span "64092" at bounding box center [119, 384] width 15 height 7
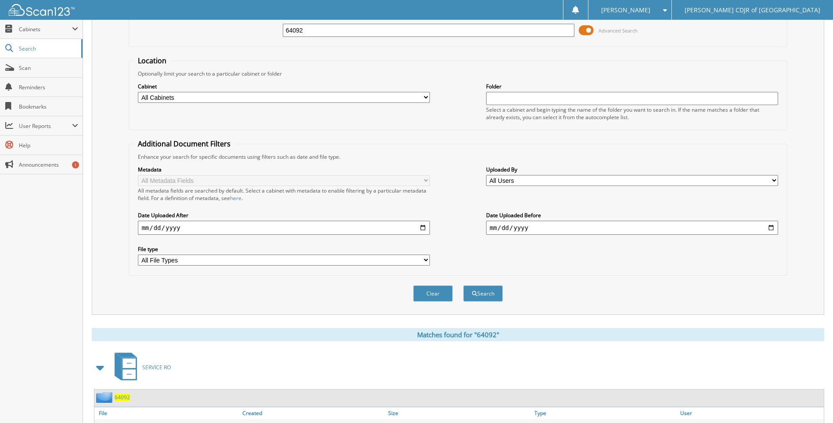
scroll to position [0, 0]
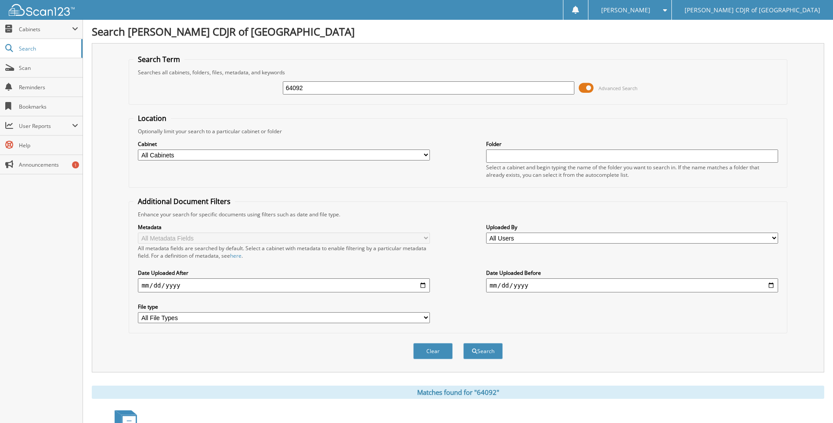
click at [311, 88] on input "64092" at bounding box center [429, 87] width 292 height 13
type input "6"
type input "64111"
click at [463, 343] on button "Search" at bounding box center [483, 351] width 40 height 16
click at [311, 88] on input "64111" at bounding box center [429, 87] width 292 height 13
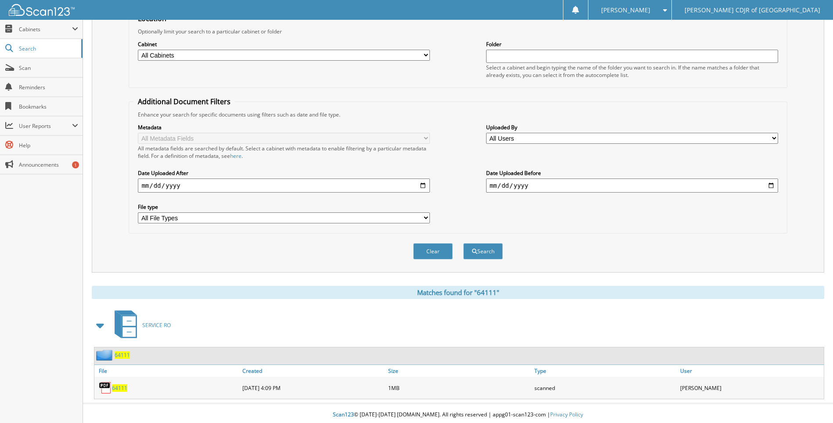
scroll to position [103, 0]
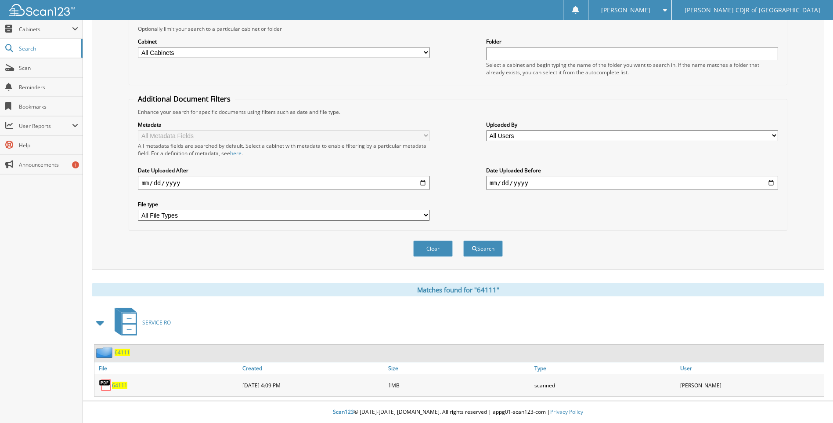
click at [116, 382] on span "64111" at bounding box center [119, 384] width 15 height 7
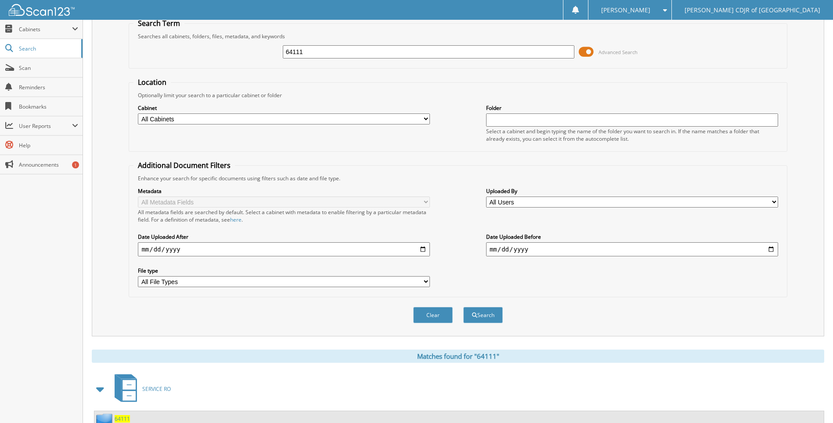
scroll to position [0, 0]
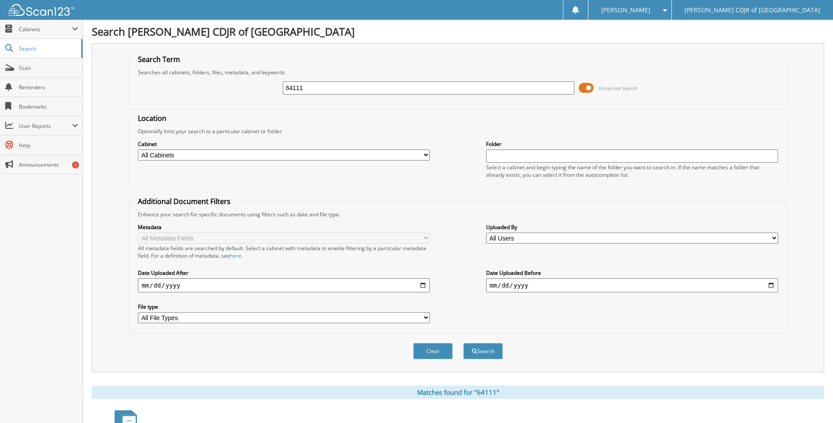
click at [335, 92] on input "64111" at bounding box center [429, 87] width 292 height 13
type input "6"
type input "64115"
click at [463, 343] on button "Search" at bounding box center [483, 351] width 40 height 16
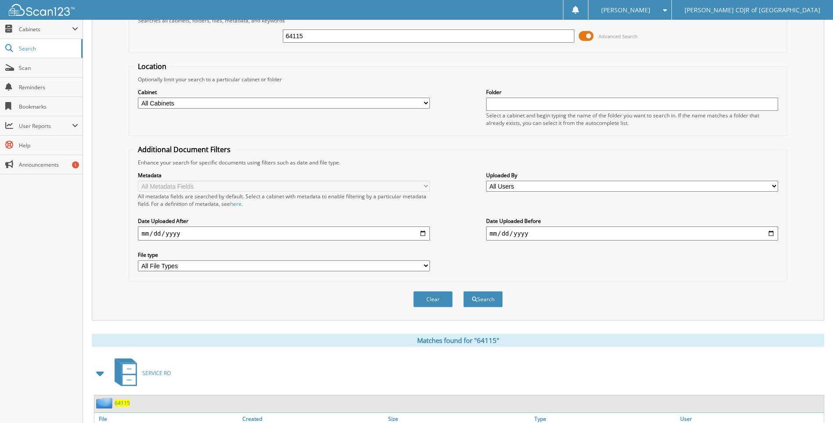
scroll to position [103, 0]
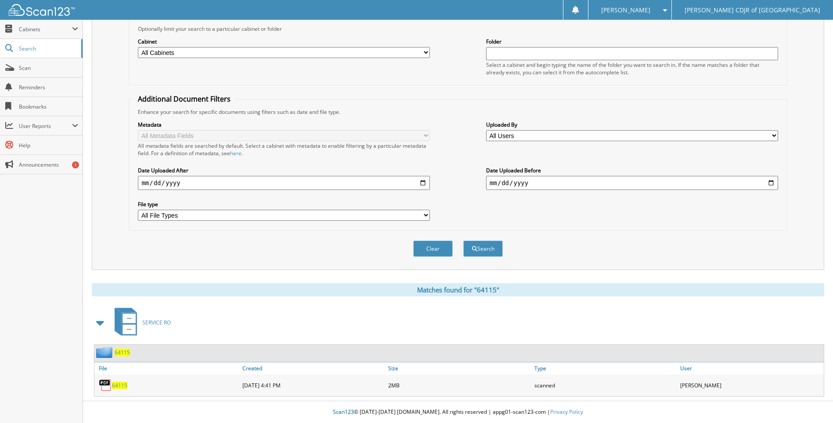
click at [119, 381] on span "64115" at bounding box center [119, 384] width 15 height 7
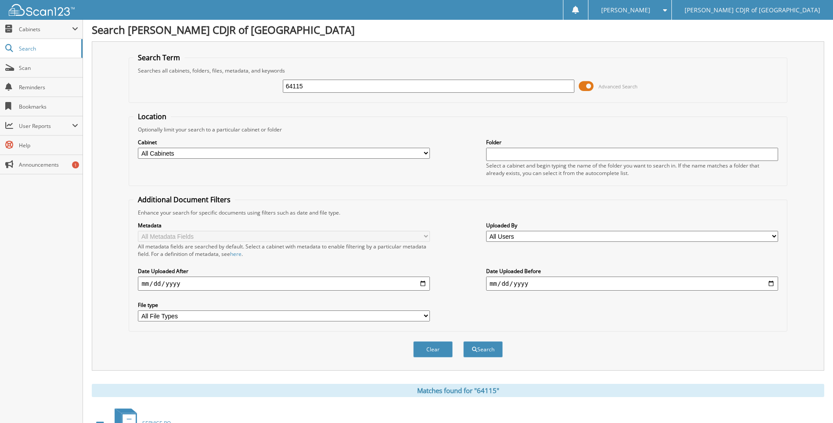
scroll to position [0, 0]
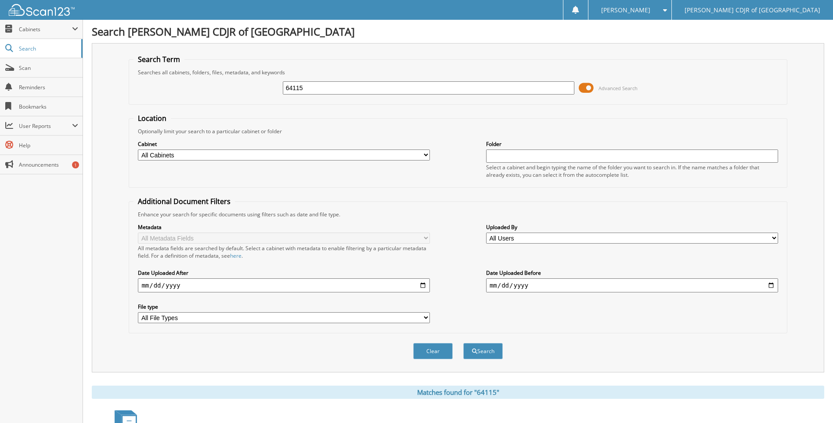
click at [340, 91] on input "64115" at bounding box center [429, 87] width 292 height 13
type input "6"
click at [34, 72] on link "Scan" at bounding box center [41, 67] width 83 height 19
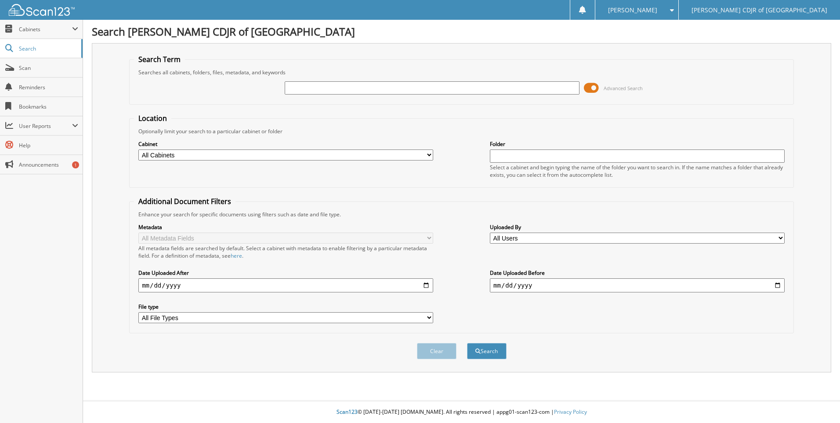
click at [327, 92] on input "text" at bounding box center [432, 87] width 295 height 13
type input "64116"
click at [467, 343] on button "Search" at bounding box center [487, 351] width 40 height 16
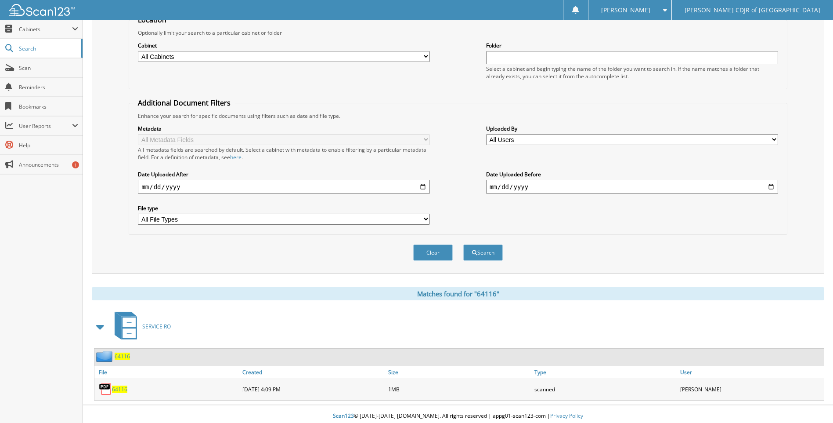
scroll to position [103, 0]
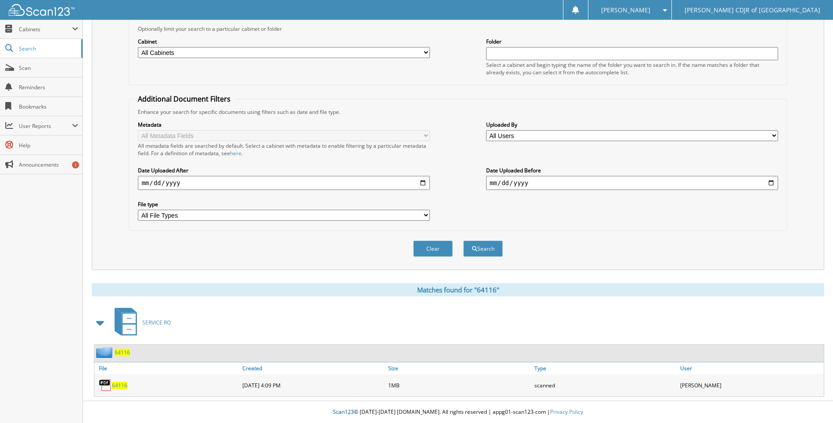
click at [123, 385] on span "64116" at bounding box center [119, 384] width 15 height 7
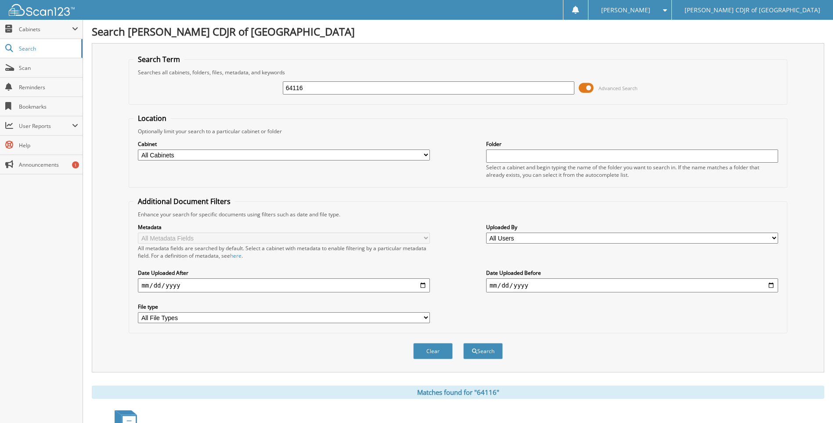
click at [349, 89] on input "64116" at bounding box center [429, 87] width 292 height 13
type input "6"
type input "64118"
click at [463, 343] on button "Search" at bounding box center [483, 351] width 40 height 16
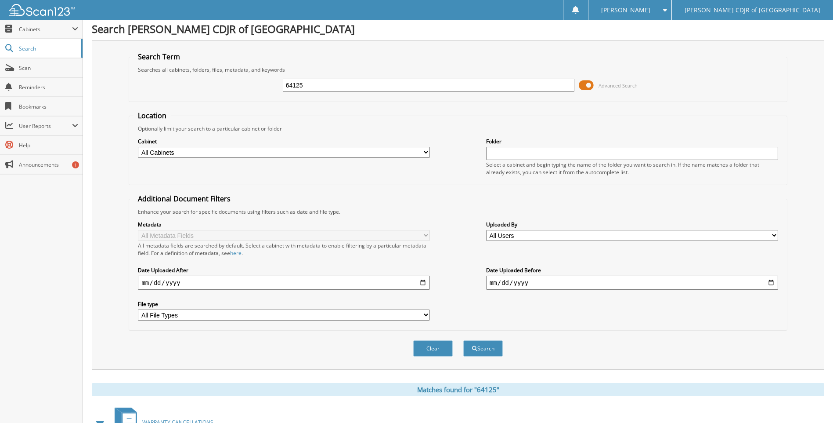
scroll to position [213, 0]
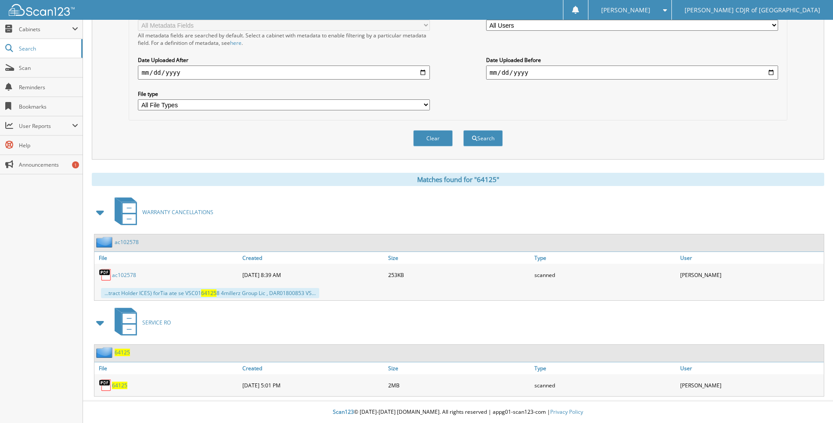
click at [121, 383] on span "64125" at bounding box center [119, 384] width 15 height 7
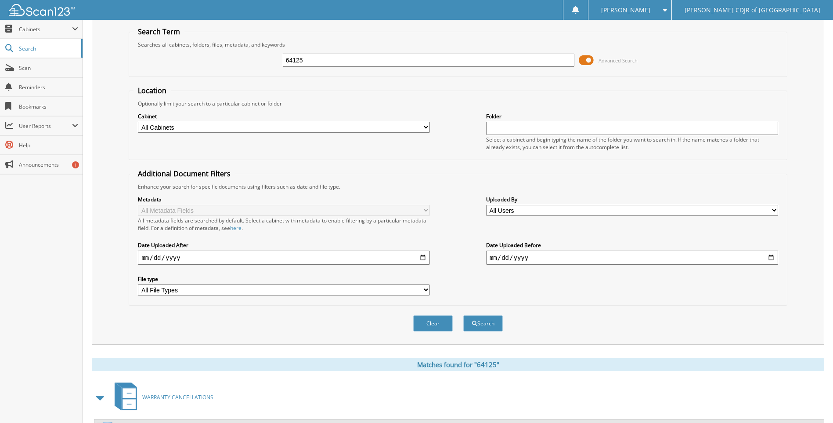
scroll to position [0, 0]
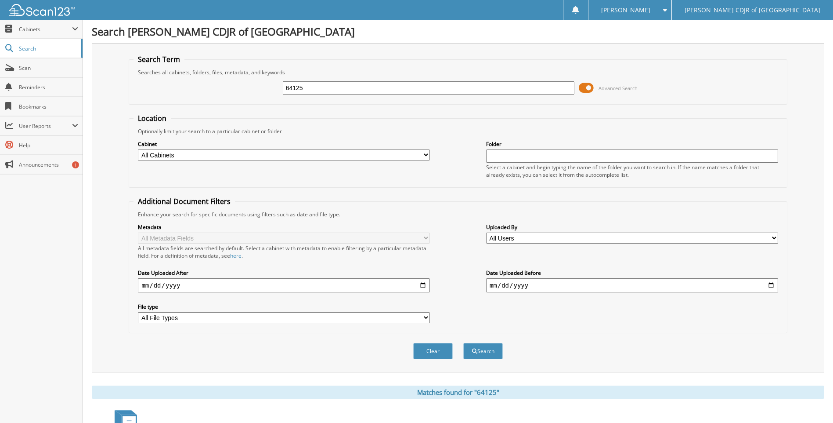
click at [314, 84] on input "64125" at bounding box center [429, 87] width 292 height 13
type input "6"
type input "64135"
click at [463, 343] on button "Search" at bounding box center [483, 351] width 40 height 16
click at [308, 89] on input "64135" at bounding box center [429, 87] width 292 height 13
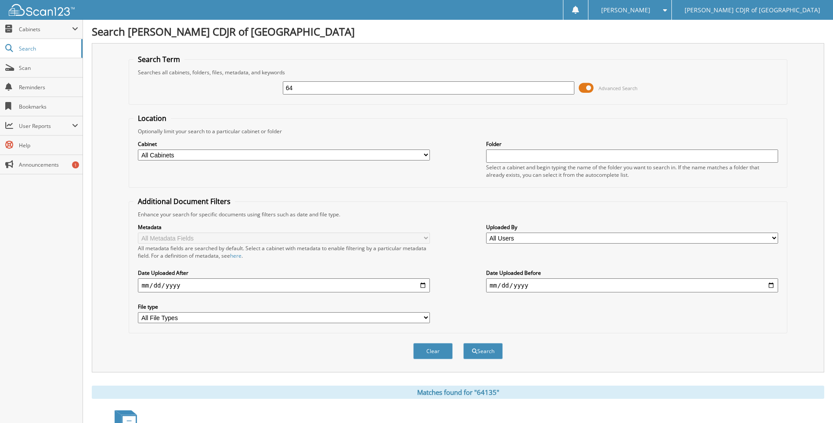
type input "6"
type input "64136"
click at [463, 343] on button "Search" at bounding box center [483, 351] width 40 height 16
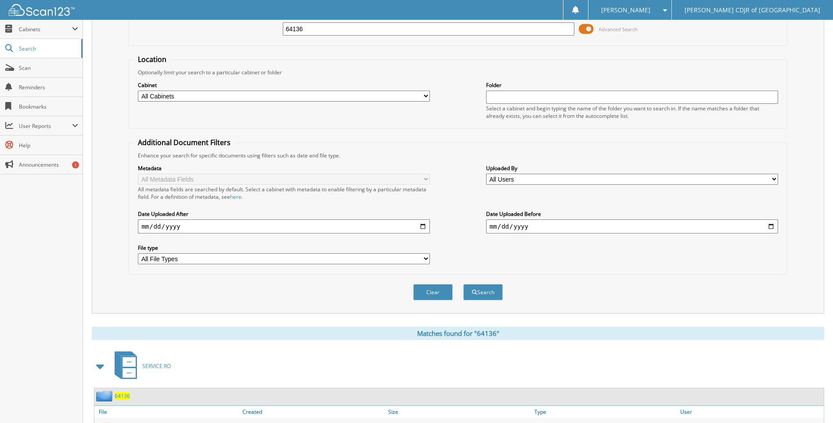
scroll to position [103, 0]
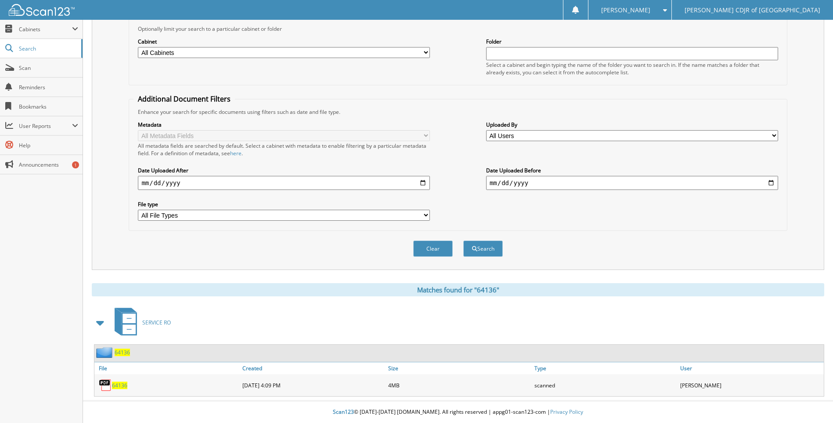
click at [119, 387] on span "64136" at bounding box center [119, 384] width 15 height 7
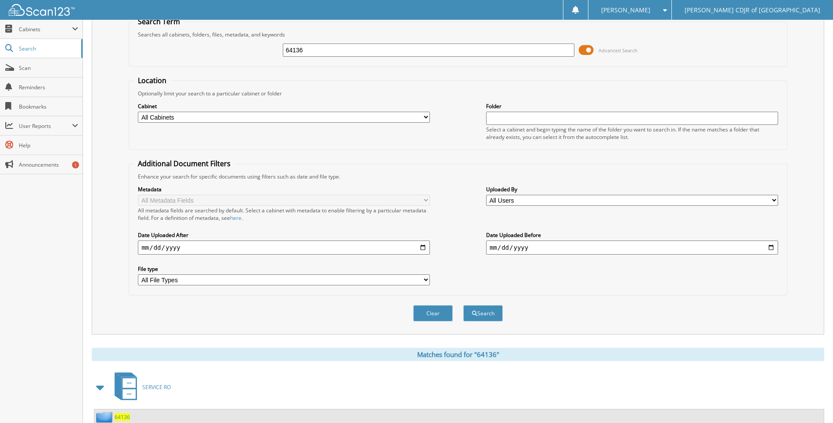
scroll to position [0, 0]
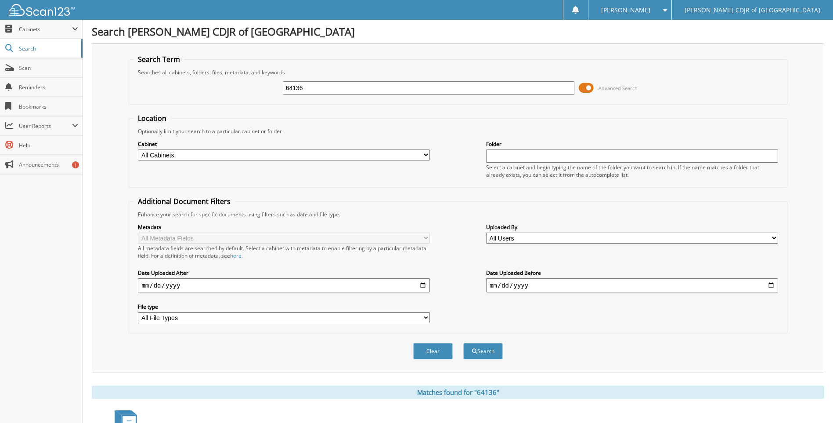
click at [311, 86] on input "64136" at bounding box center [429, 87] width 292 height 13
type input "6"
type input "61413"
click at [463, 343] on button "Search" at bounding box center [483, 351] width 40 height 16
click at [310, 85] on input "61413" at bounding box center [429, 87] width 292 height 13
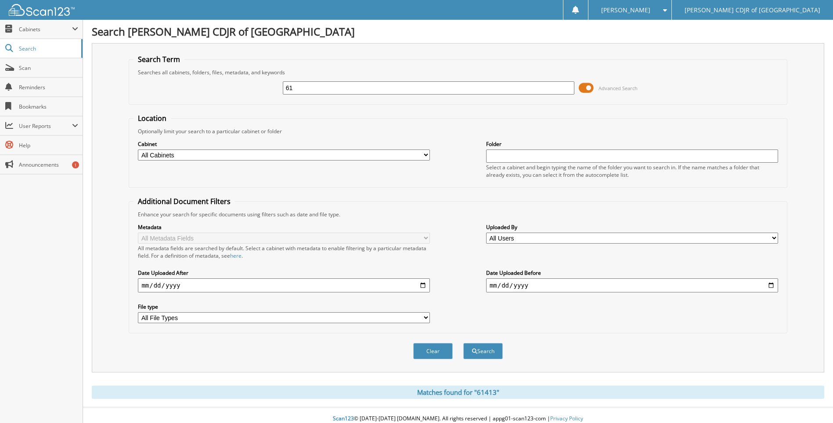
type input "6"
type input "64146"
click at [463, 343] on button "Search" at bounding box center [483, 351] width 40 height 16
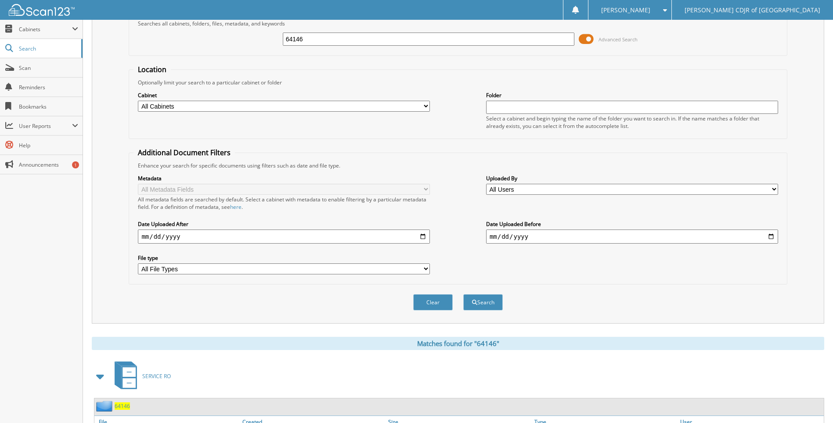
scroll to position [103, 0]
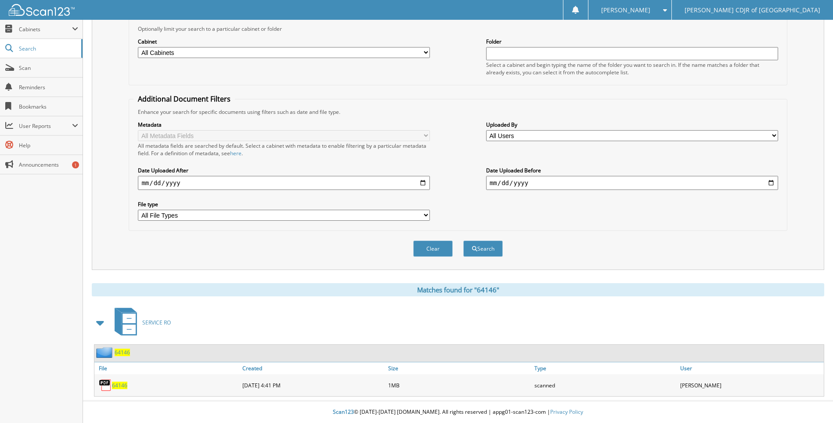
click at [119, 384] on span "64146" at bounding box center [119, 384] width 15 height 7
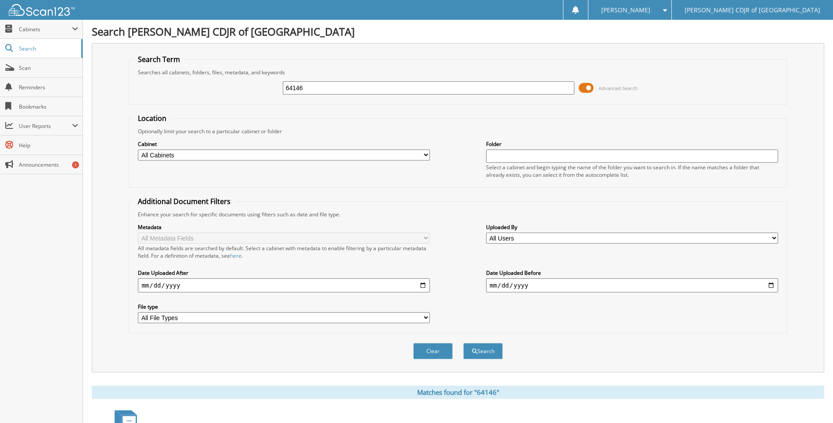
click at [311, 87] on input "64146" at bounding box center [429, 87] width 292 height 13
type input "6"
type input "64148"
click at [463, 343] on button "Search" at bounding box center [483, 351] width 40 height 16
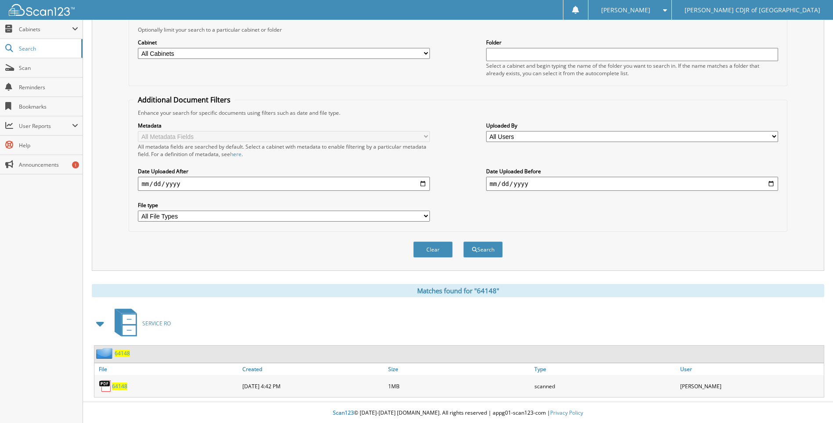
scroll to position [103, 0]
click at [121, 382] on span "64148" at bounding box center [119, 384] width 15 height 7
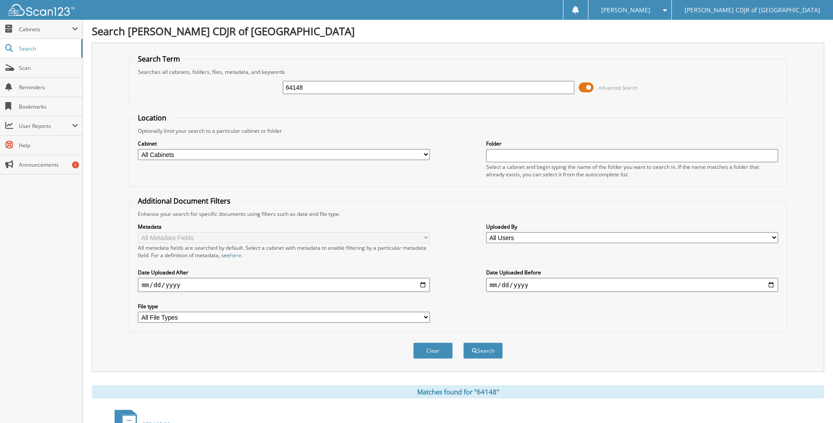
scroll to position [0, 0]
click at [326, 91] on input "64148" at bounding box center [429, 87] width 292 height 13
type input "6"
type input "64149"
click at [463, 343] on button "Search" at bounding box center [483, 351] width 40 height 16
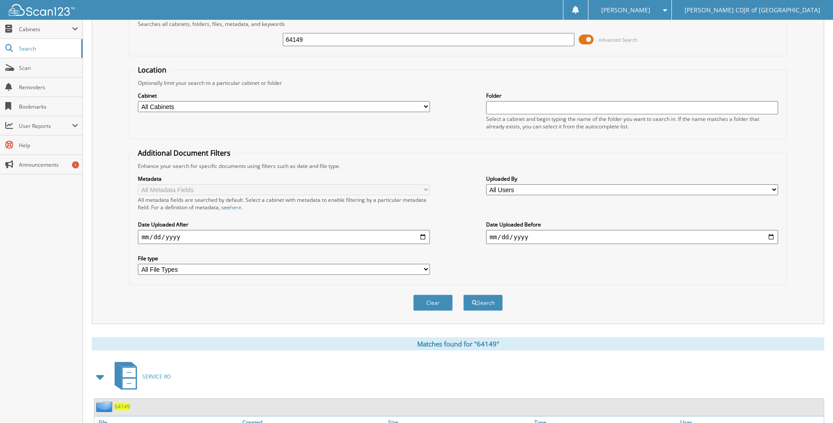
scroll to position [103, 0]
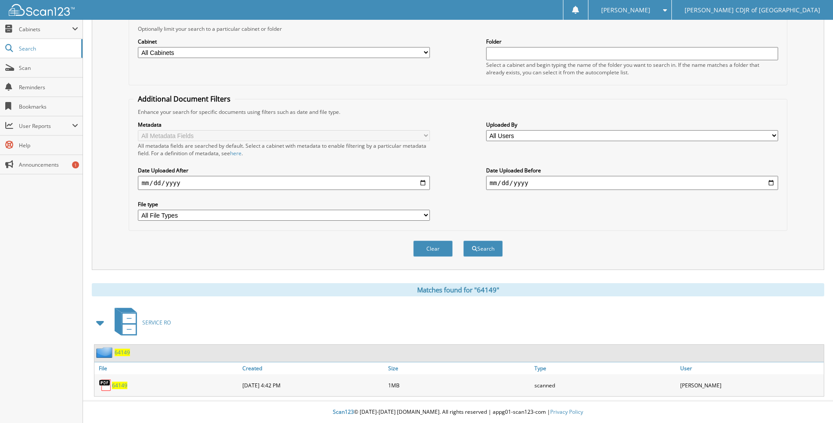
click at [123, 387] on span "64149" at bounding box center [119, 384] width 15 height 7
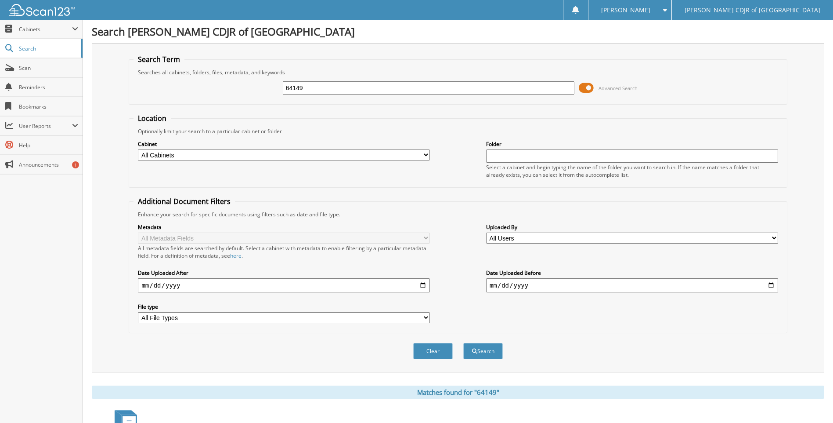
click at [317, 90] on input "64149" at bounding box center [429, 87] width 292 height 13
type input "664149"
click at [463, 343] on button "Search" at bounding box center [483, 351] width 40 height 16
type input "64149"
click at [463, 343] on button "Search" at bounding box center [483, 351] width 40 height 16
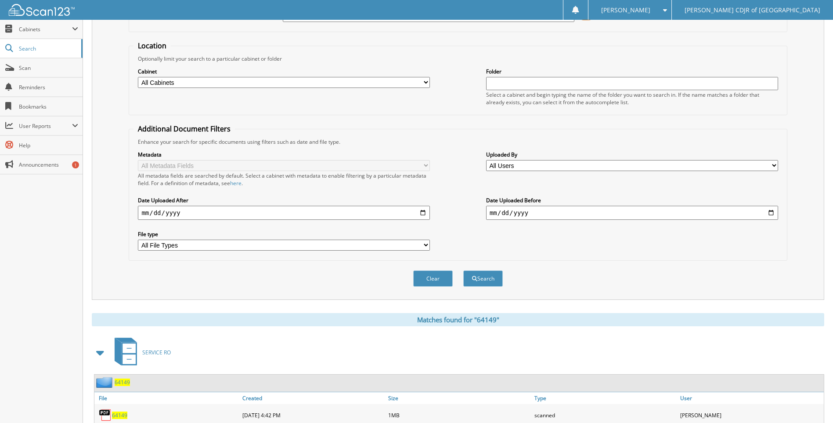
scroll to position [103, 0]
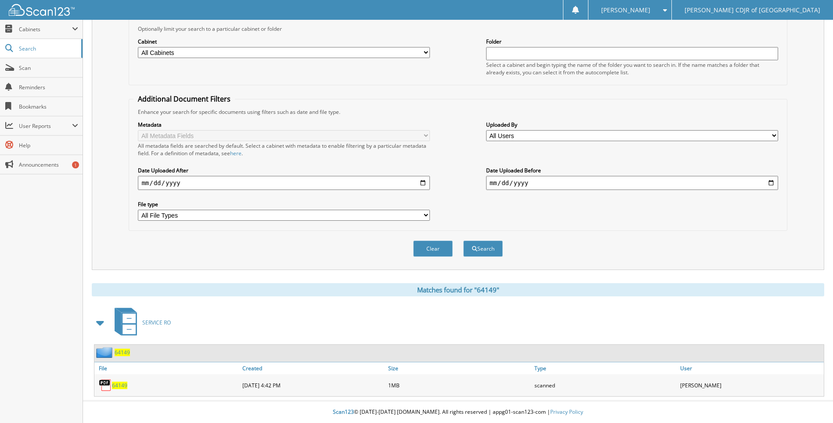
click at [123, 385] on span "64149" at bounding box center [119, 384] width 15 height 7
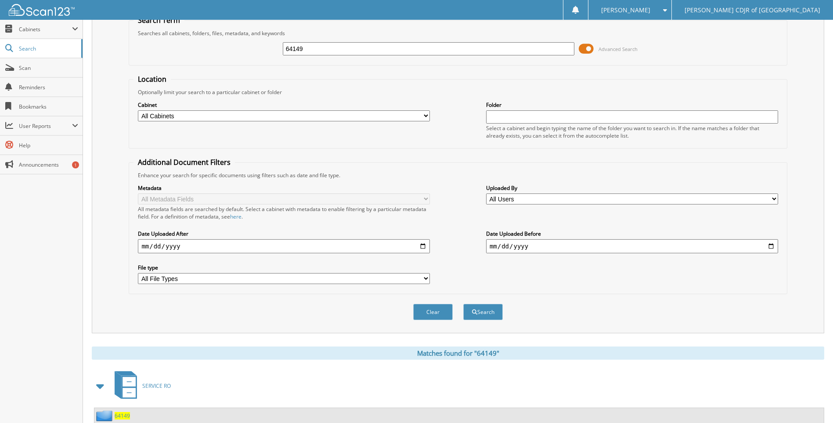
scroll to position [0, 0]
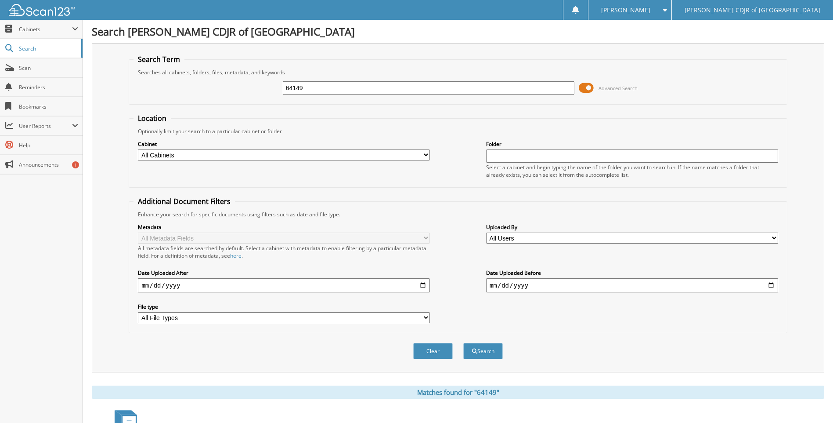
click at [317, 84] on input "64149" at bounding box center [429, 87] width 292 height 13
type input "6"
type input "64152"
click at [463, 343] on button "Search" at bounding box center [483, 351] width 40 height 16
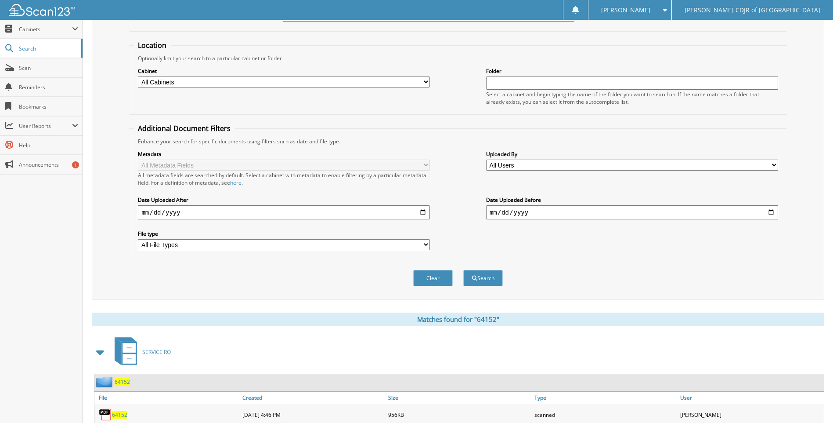
scroll to position [103, 0]
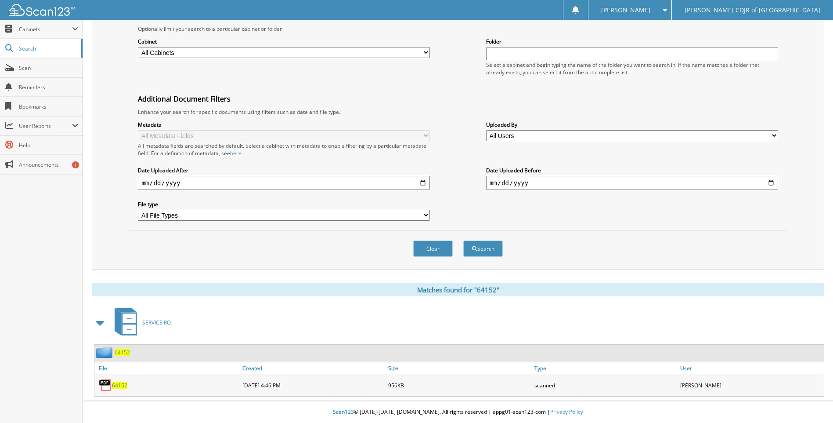
click at [123, 386] on span "64152" at bounding box center [119, 384] width 15 height 7
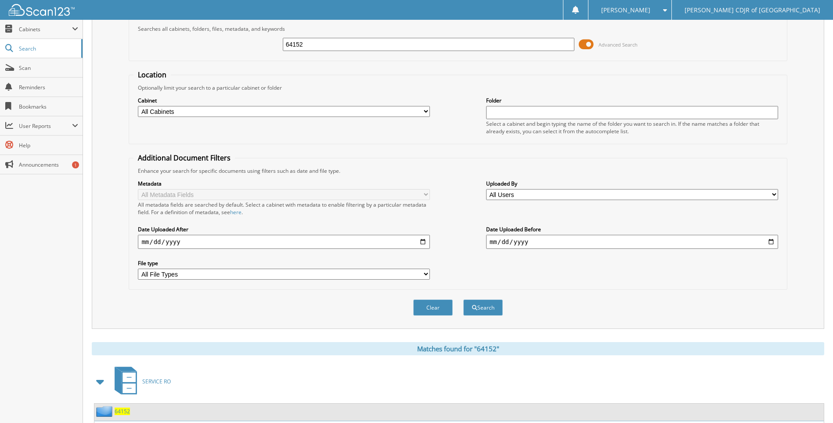
scroll to position [0, 0]
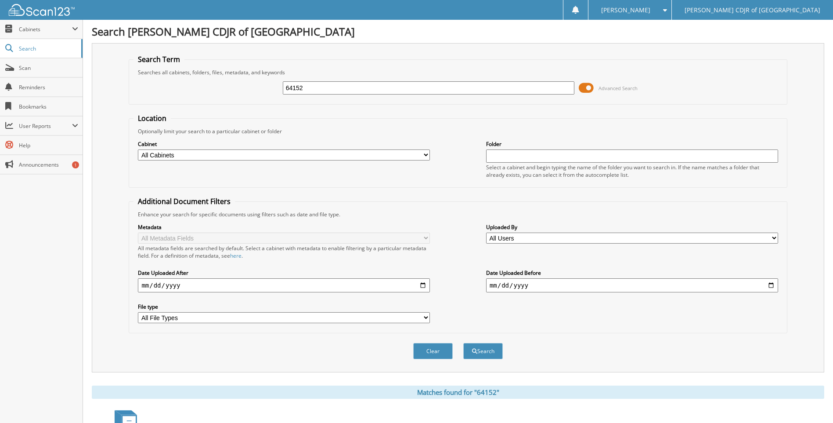
click at [305, 90] on input "64152" at bounding box center [429, 87] width 292 height 13
type input "6"
type input "64155"
click at [463, 343] on button "Search" at bounding box center [483, 351] width 40 height 16
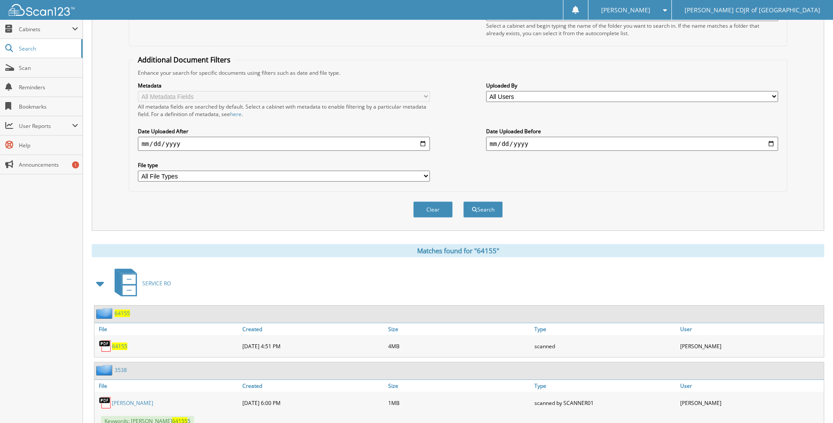
scroll to position [174, 0]
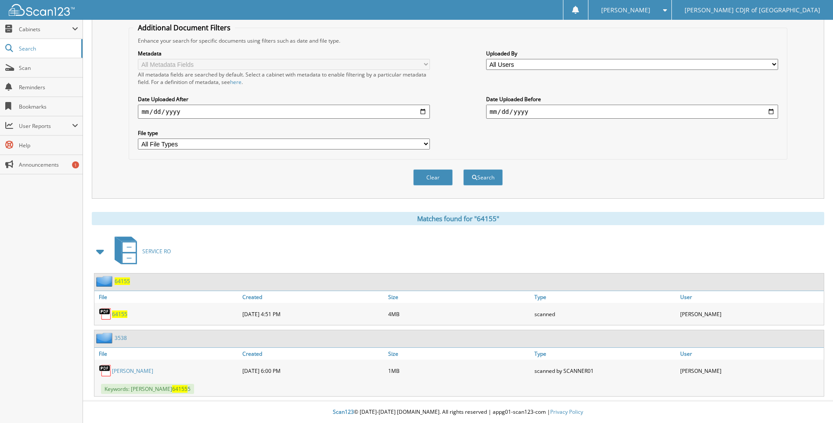
click at [123, 313] on span "64155" at bounding box center [119, 313] width 15 height 7
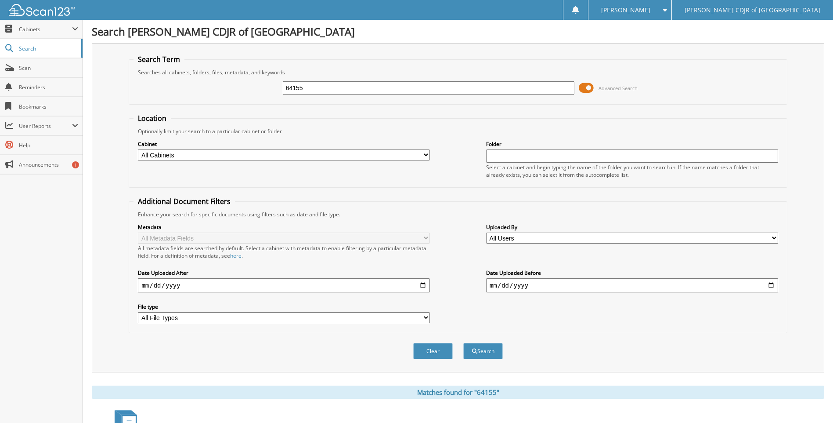
click at [322, 90] on input "64155" at bounding box center [429, 87] width 292 height 13
type input "6"
type input "64190"
click at [463, 343] on button "Search" at bounding box center [483, 351] width 40 height 16
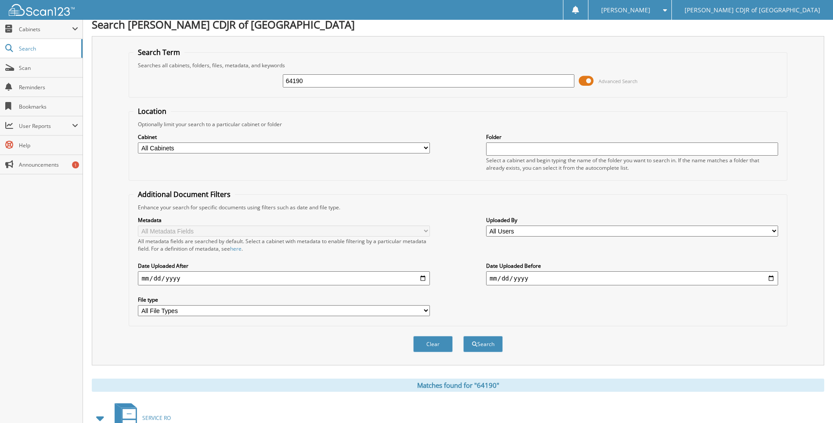
scroll to position [103, 0]
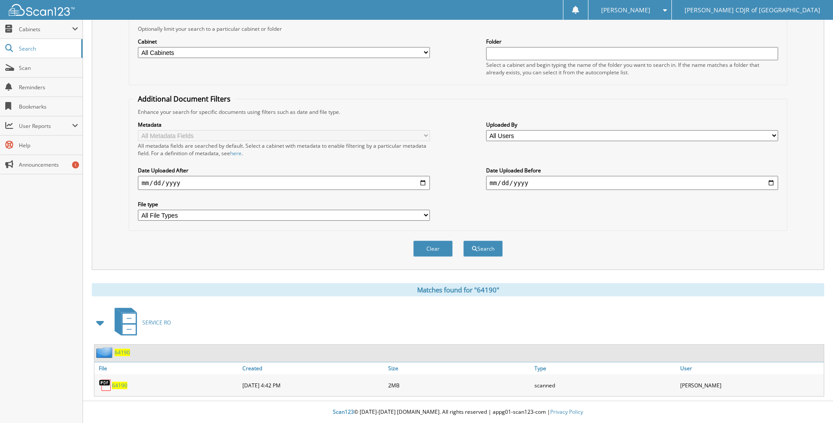
click at [121, 385] on span "64190" at bounding box center [119, 384] width 15 height 7
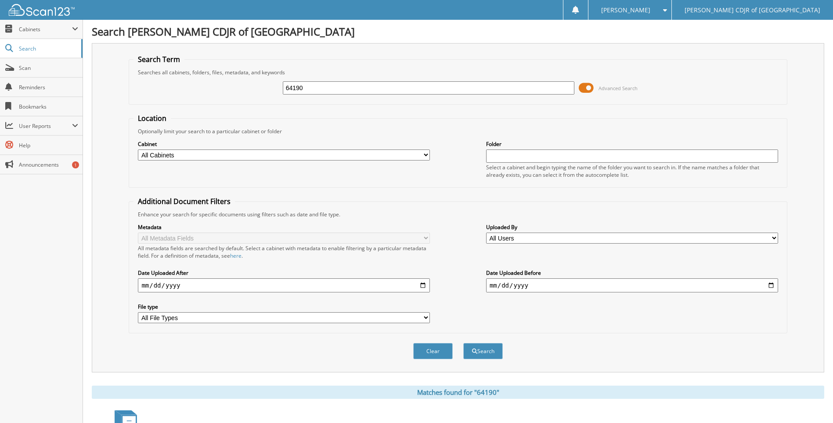
click at [333, 90] on input "64190" at bounding box center [429, 87] width 292 height 13
type input "6"
type input "54201"
click at [463, 343] on button "Search" at bounding box center [483, 351] width 40 height 16
click at [333, 88] on input "54201" at bounding box center [429, 87] width 292 height 13
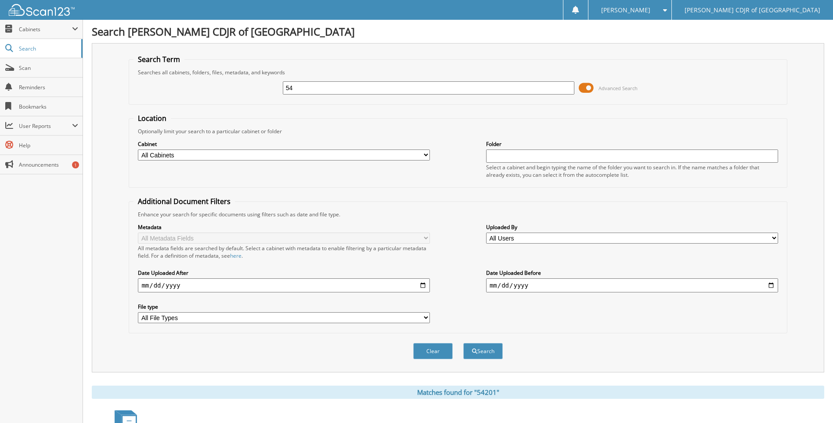
type input "5"
type input "64201"
click at [463, 343] on button "Search" at bounding box center [483, 351] width 40 height 16
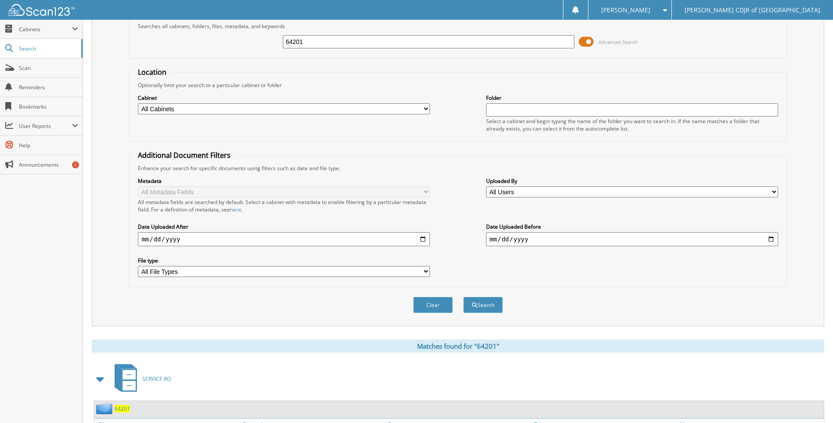
scroll to position [103, 0]
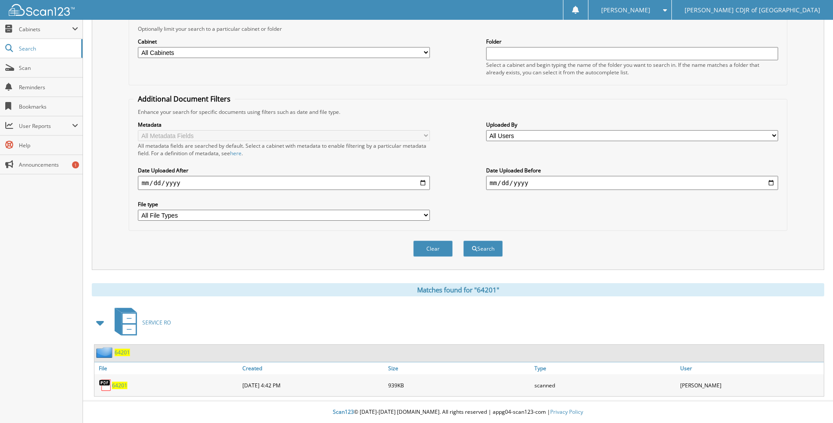
click at [117, 387] on span "64201" at bounding box center [119, 384] width 15 height 7
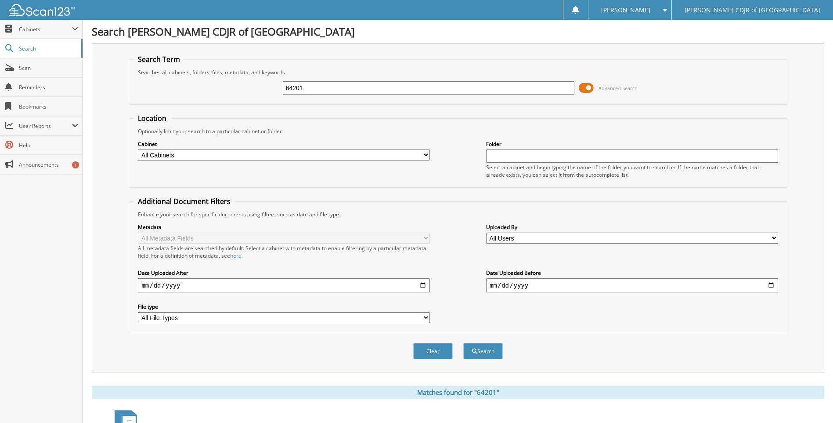
click at [314, 84] on input "64201" at bounding box center [429, 87] width 292 height 13
type input "6"
type input "64203"
click at [463, 343] on button "Search" at bounding box center [483, 351] width 40 height 16
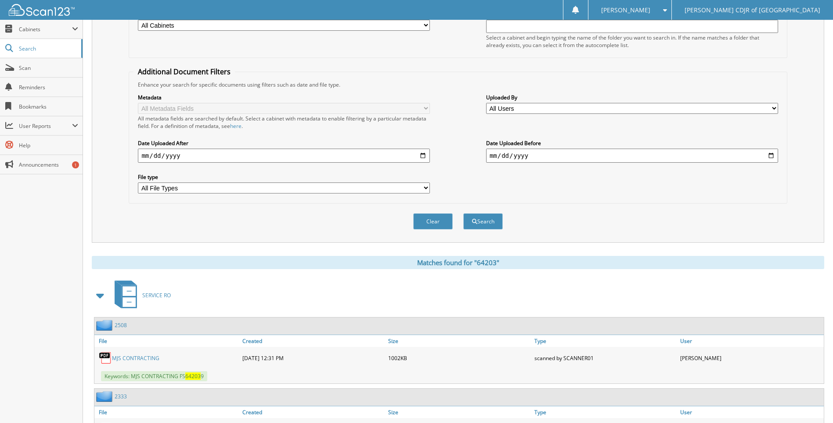
scroll to position [245, 0]
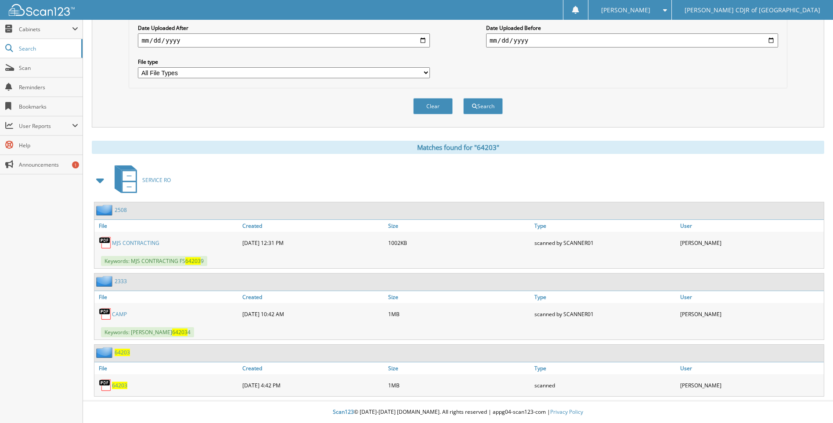
click at [122, 387] on span "64203" at bounding box center [119, 384] width 15 height 7
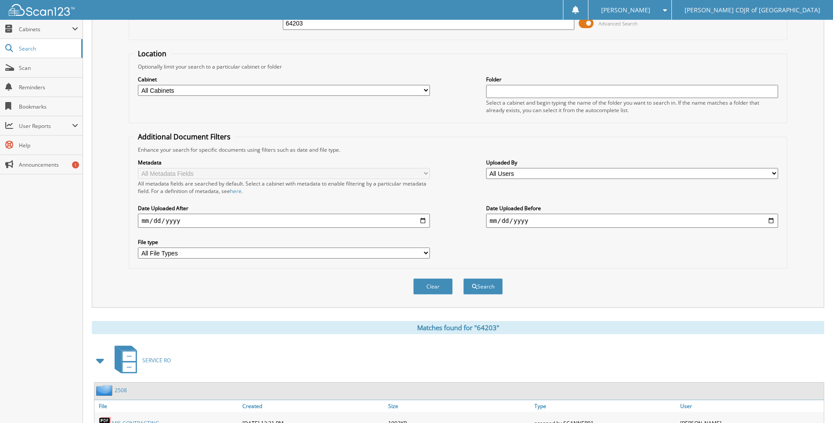
scroll to position [0, 0]
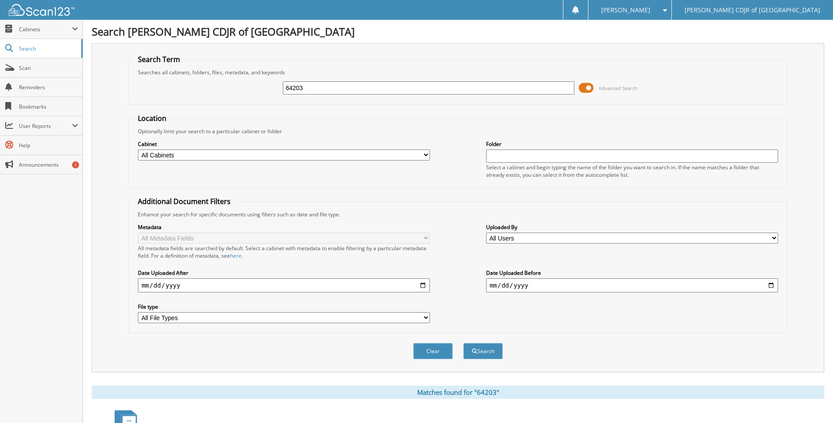
click at [317, 83] on input "64203" at bounding box center [429, 87] width 292 height 13
type input "6"
type input "64204"
click at [463, 343] on button "Search" at bounding box center [483, 351] width 40 height 16
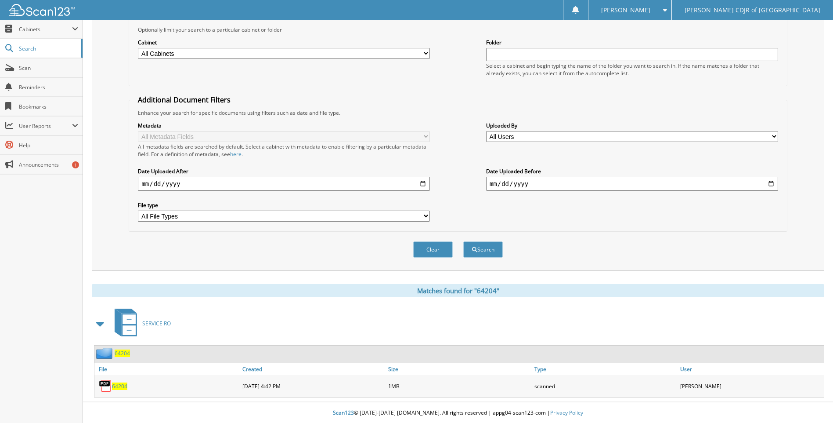
scroll to position [103, 0]
click at [119, 384] on span "64204" at bounding box center [119, 384] width 15 height 7
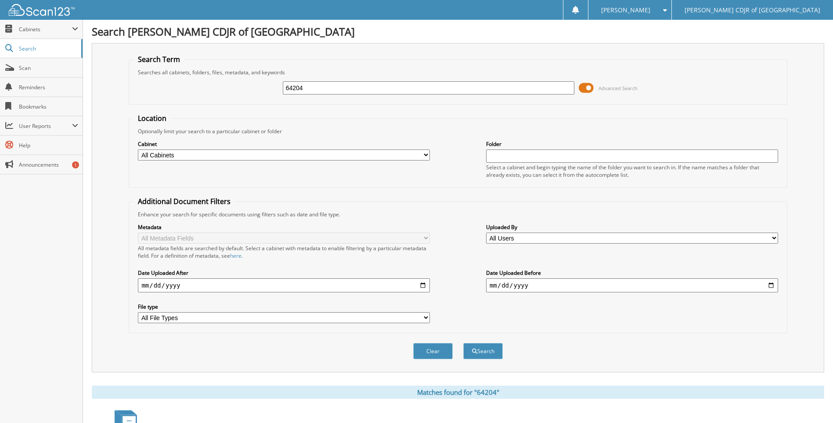
click at [314, 87] on input "64204" at bounding box center [429, 87] width 292 height 13
type input "6"
type input "64233"
click at [463, 343] on button "Search" at bounding box center [483, 351] width 40 height 16
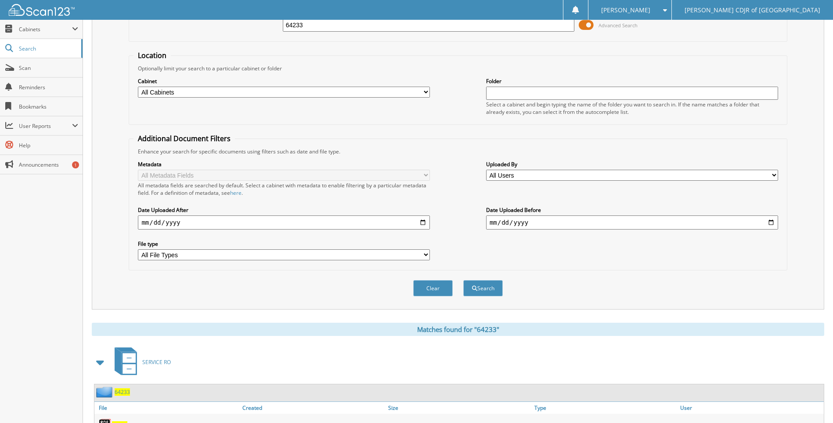
scroll to position [103, 0]
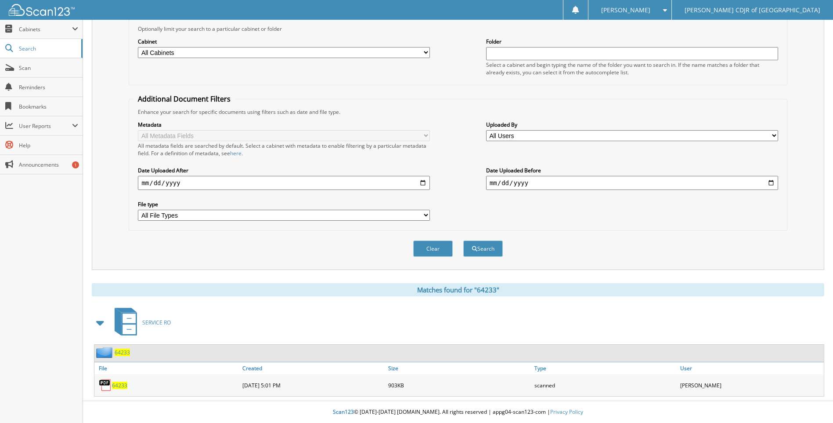
click at [116, 382] on span "64233" at bounding box center [119, 384] width 15 height 7
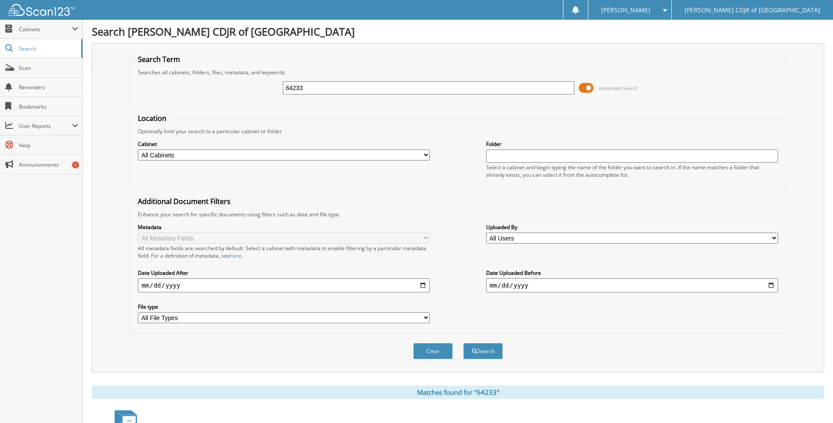
click at [320, 93] on input "64233" at bounding box center [429, 87] width 292 height 13
type input "6"
type input "64242"
click at [463, 343] on button "Search" at bounding box center [483, 351] width 40 height 16
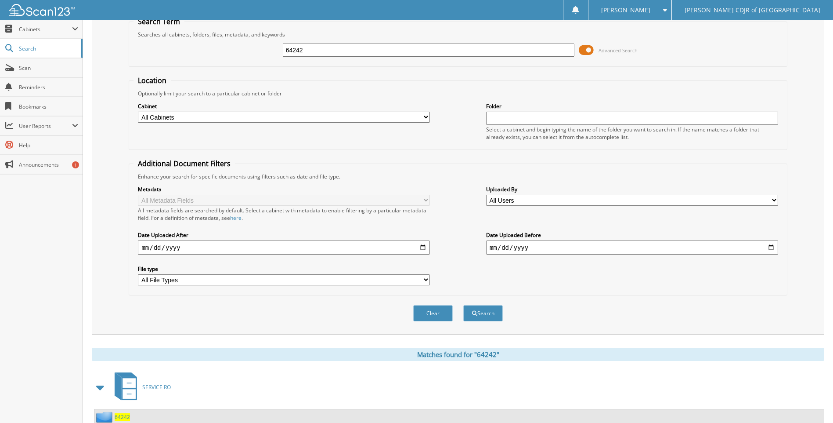
scroll to position [103, 0]
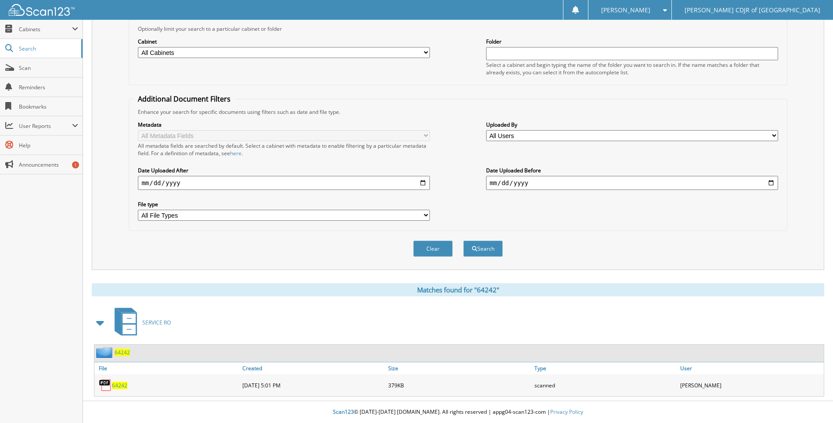
click at [116, 386] on span "64242" at bounding box center [119, 384] width 15 height 7
click at [41, 71] on span "Scan" at bounding box center [48, 67] width 59 height 7
